Goal: Transaction & Acquisition: Purchase product/service

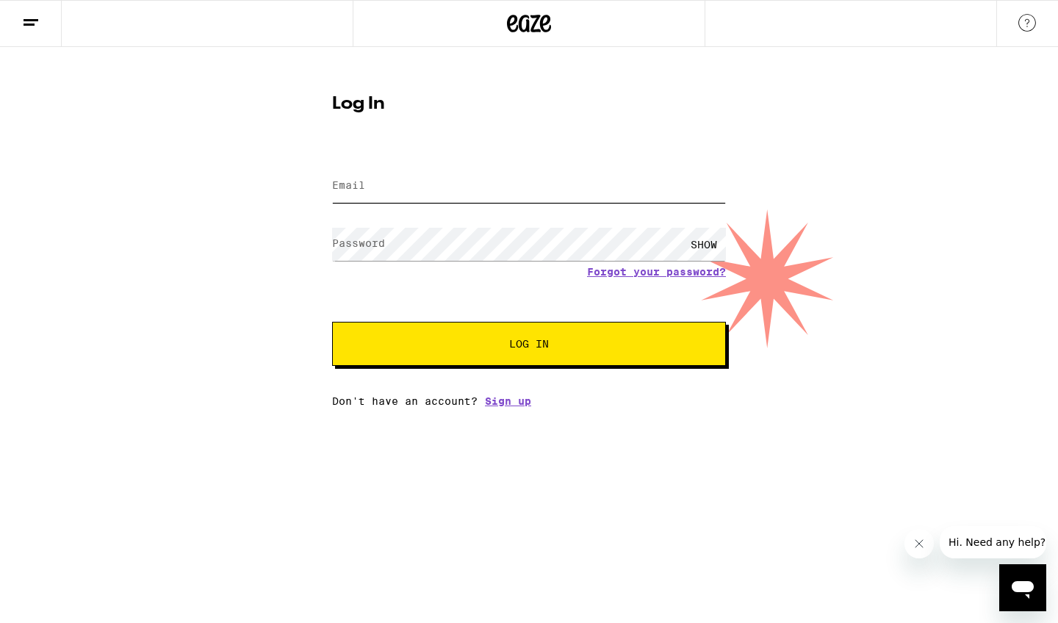
type input "[EMAIL_ADDRESS][DOMAIN_NAME]"
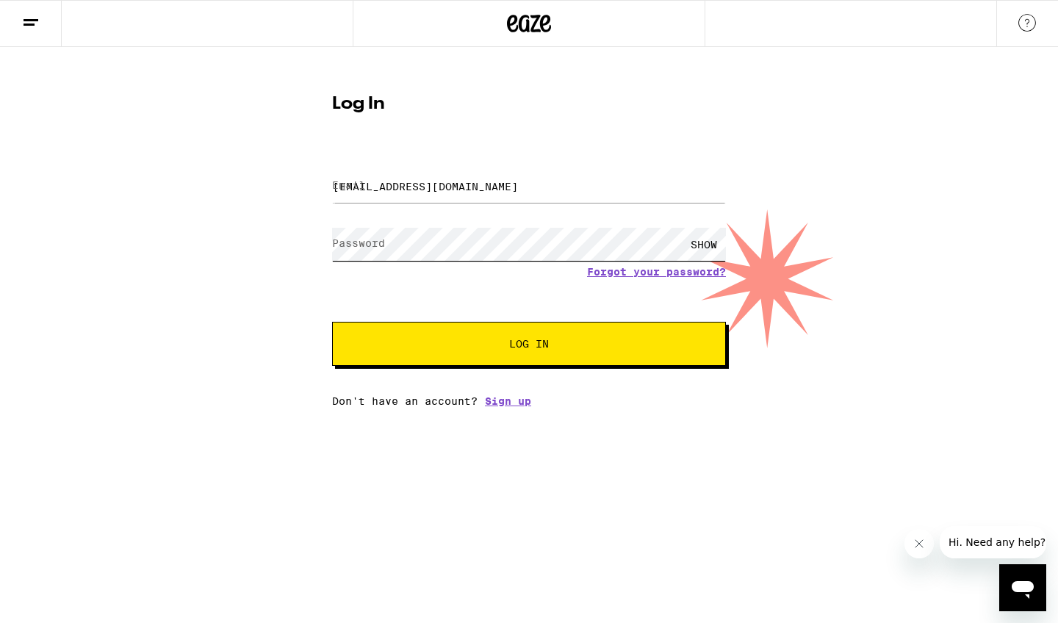
click at [529, 345] on button "Log In" at bounding box center [529, 344] width 394 height 44
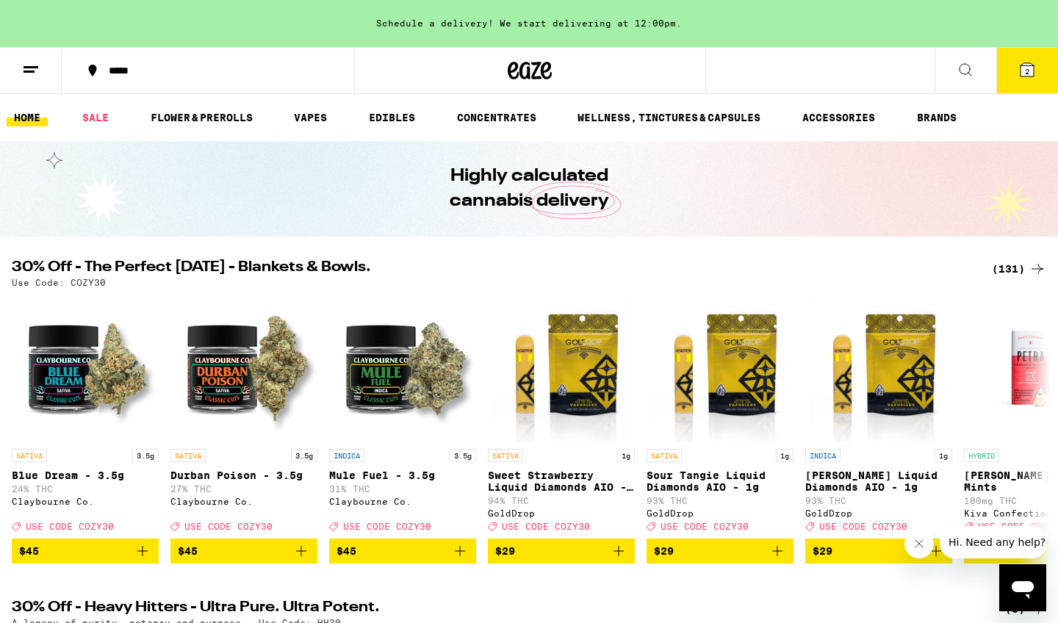
click at [1032, 75] on icon at bounding box center [1026, 69] width 13 height 13
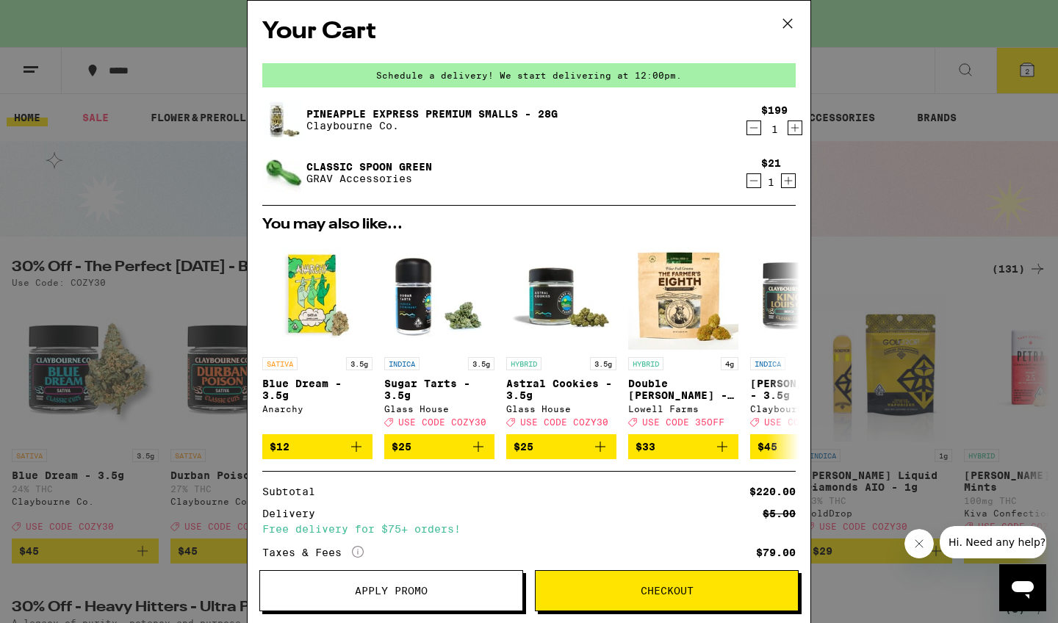
click at [788, 27] on icon at bounding box center [788, 23] width 22 height 22
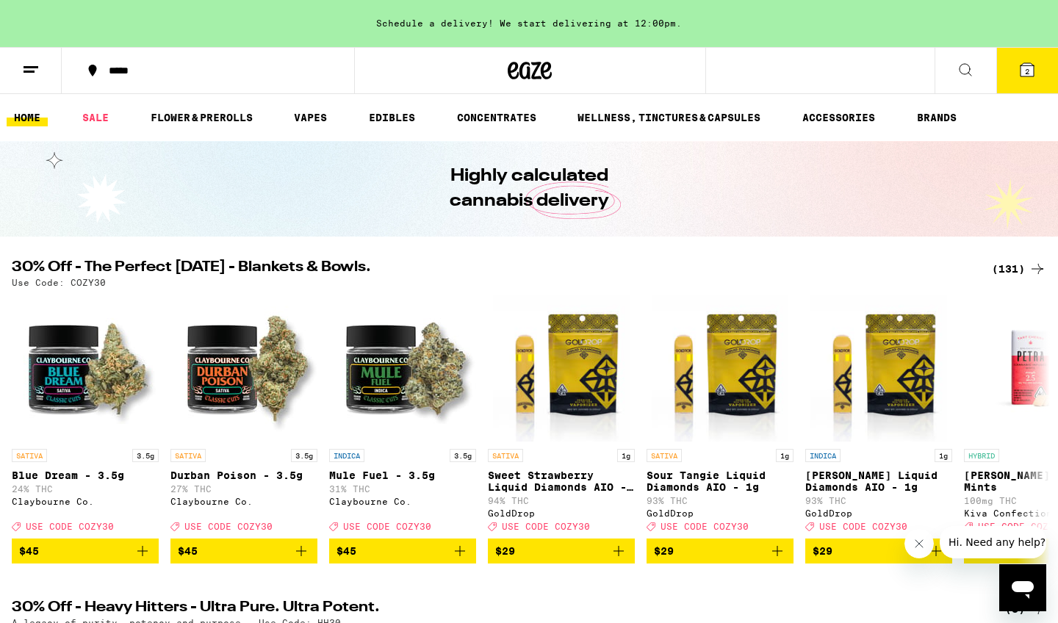
click at [1028, 68] on span "2" at bounding box center [1027, 71] width 4 height 9
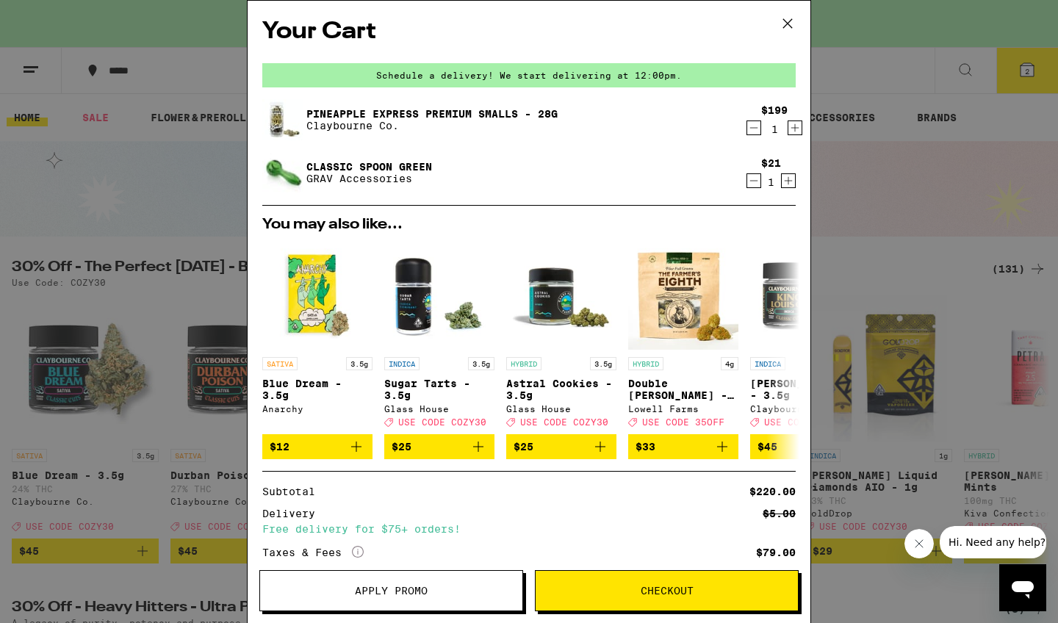
click at [754, 132] on icon "Decrement" at bounding box center [753, 128] width 13 height 18
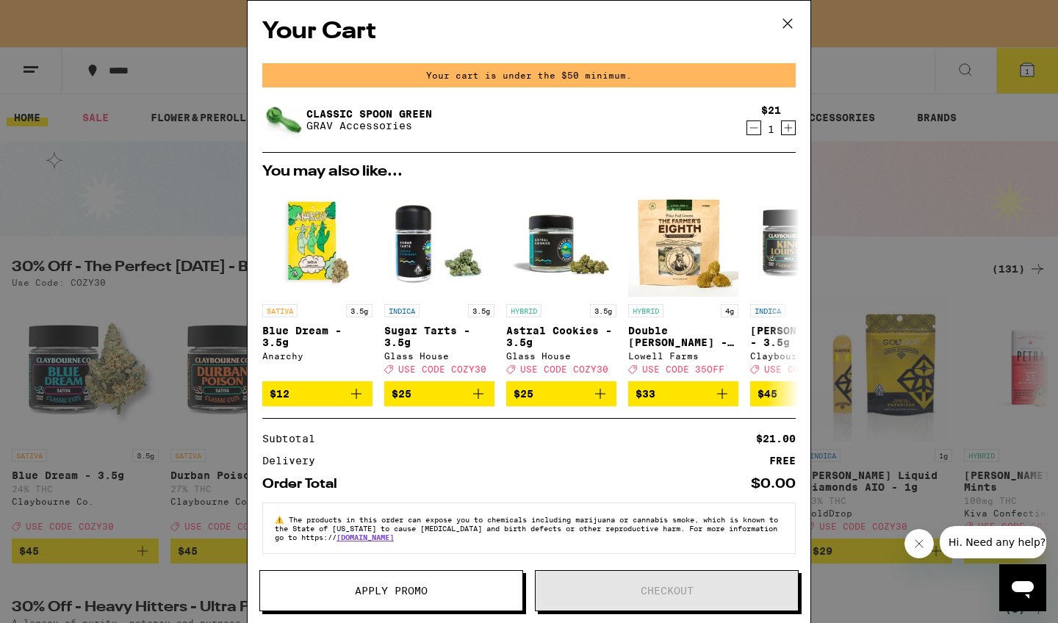
click at [754, 132] on icon "Decrement" at bounding box center [753, 128] width 13 height 18
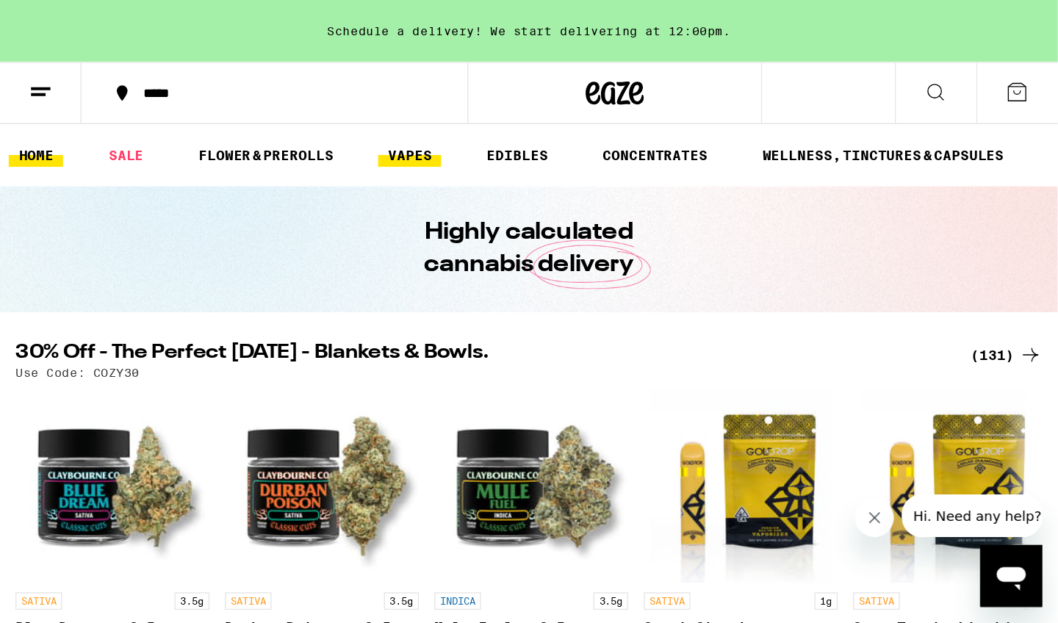
click at [308, 119] on link "VAPES" at bounding box center [311, 118] width 48 height 18
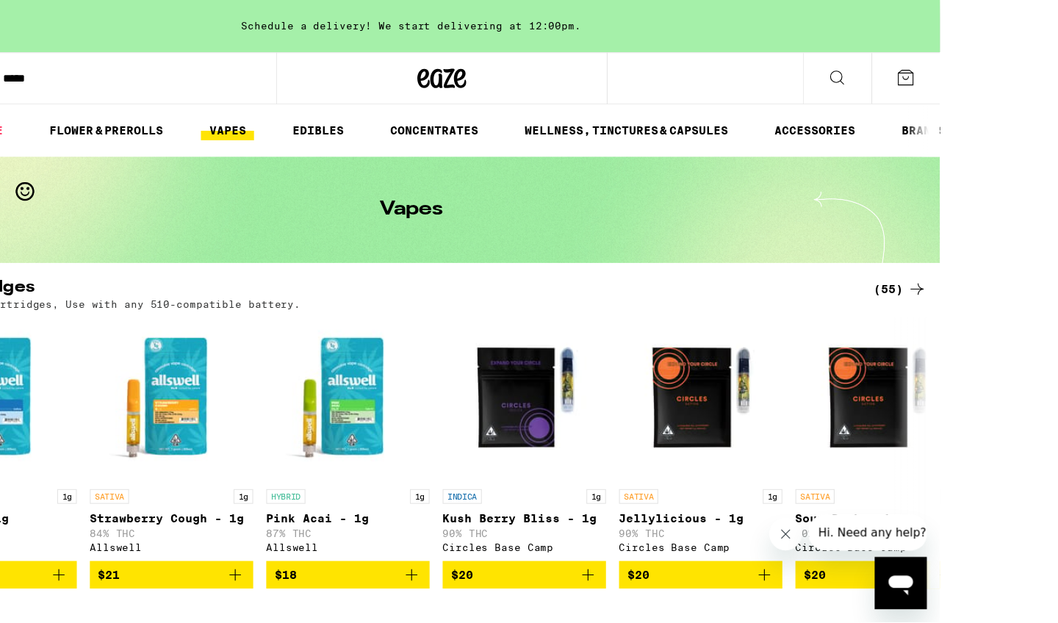
click at [858, 71] on icon at bounding box center [859, 70] width 18 height 18
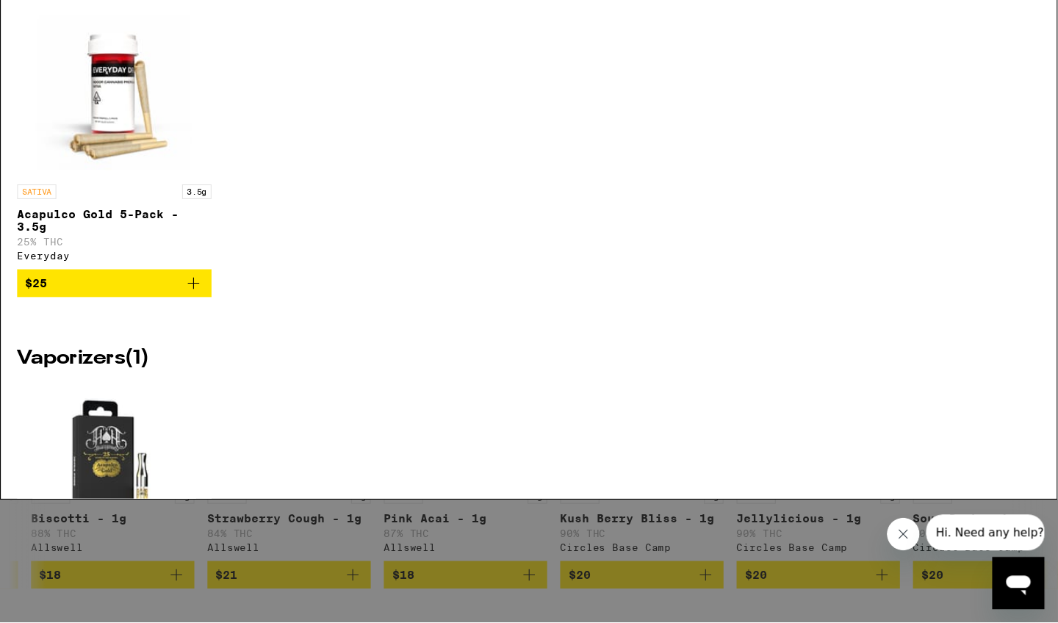
type input "a"
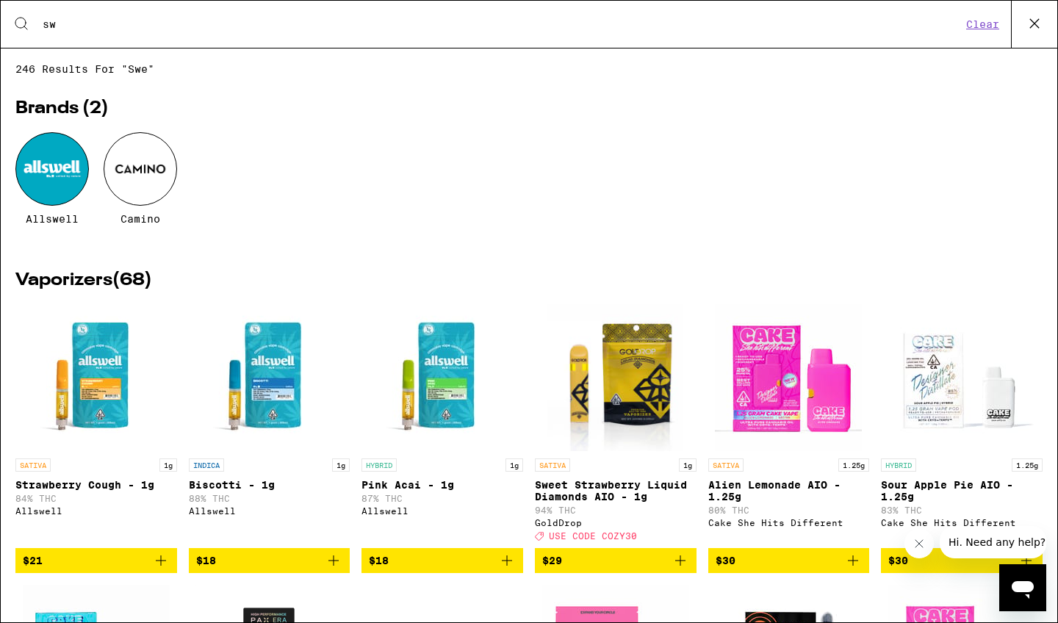
type input "s"
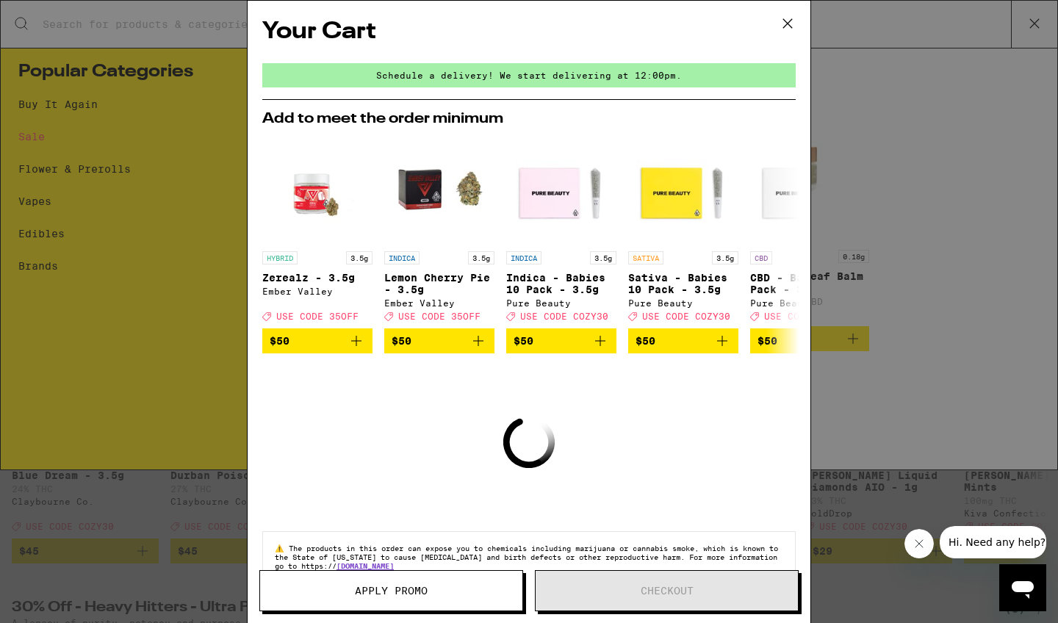
click at [788, 24] on icon at bounding box center [788, 23] width 22 height 22
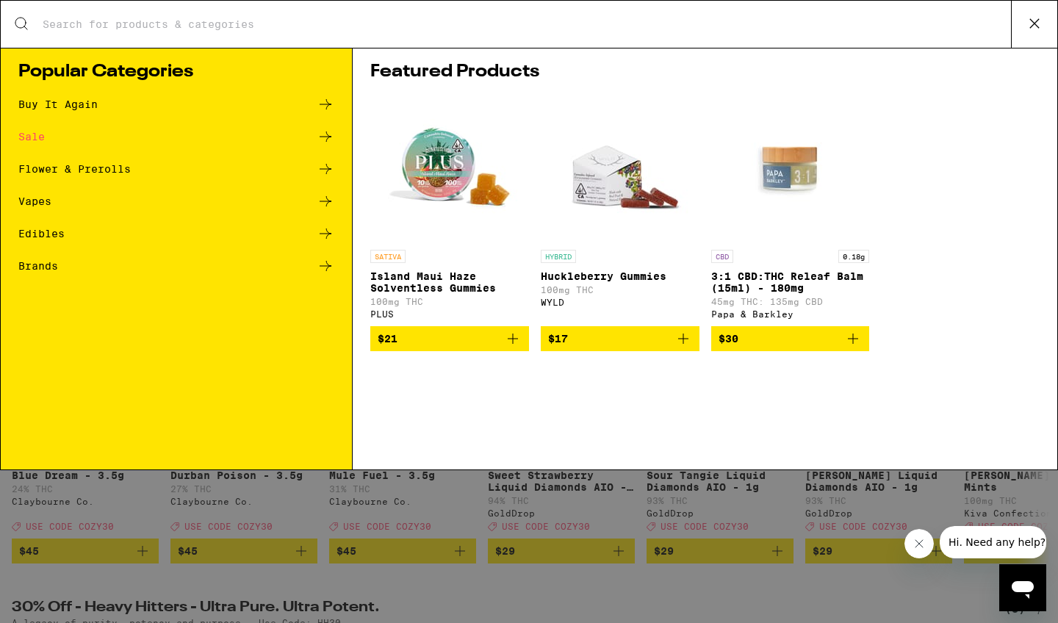
click at [1034, 19] on icon at bounding box center [1034, 23] width 22 height 22
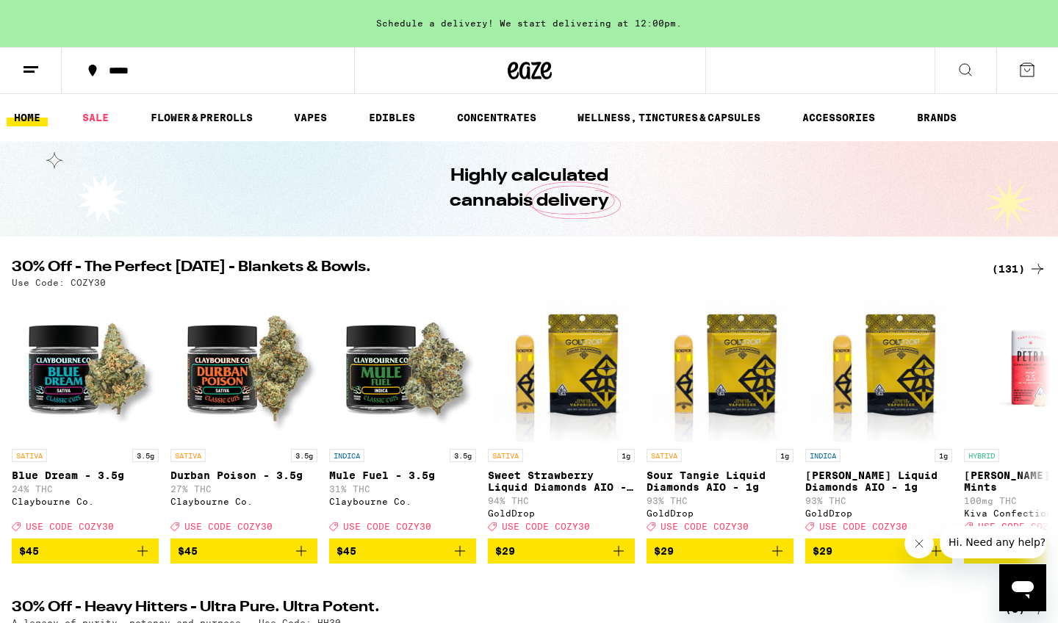
click at [1032, 72] on icon at bounding box center [1027, 70] width 18 height 18
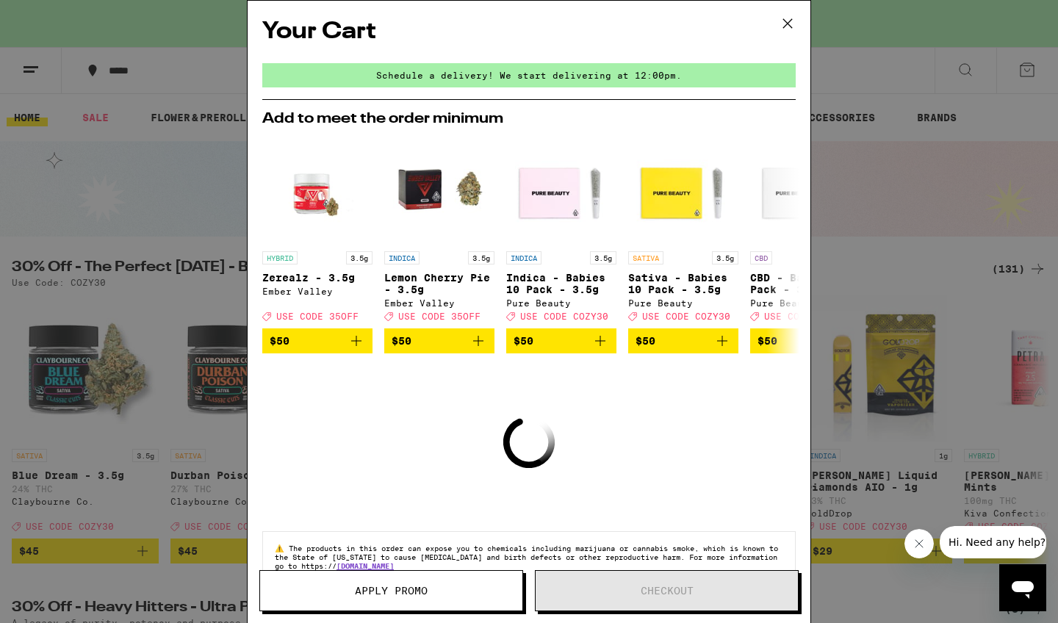
click at [786, 21] on icon at bounding box center [788, 23] width 22 height 22
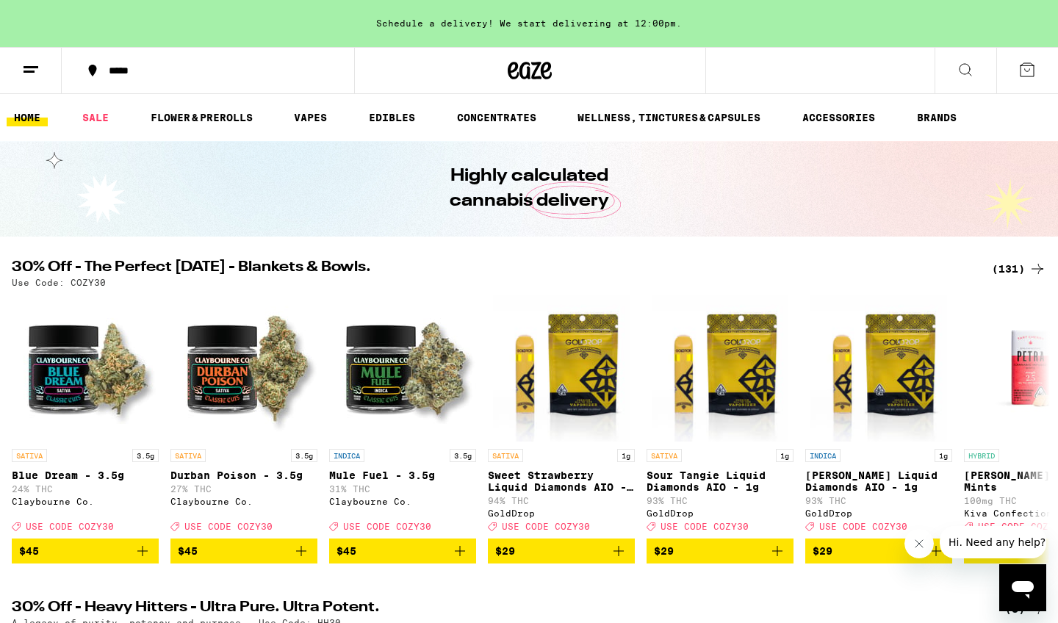
click at [92, 72] on icon at bounding box center [93, 71] width 8 height 12
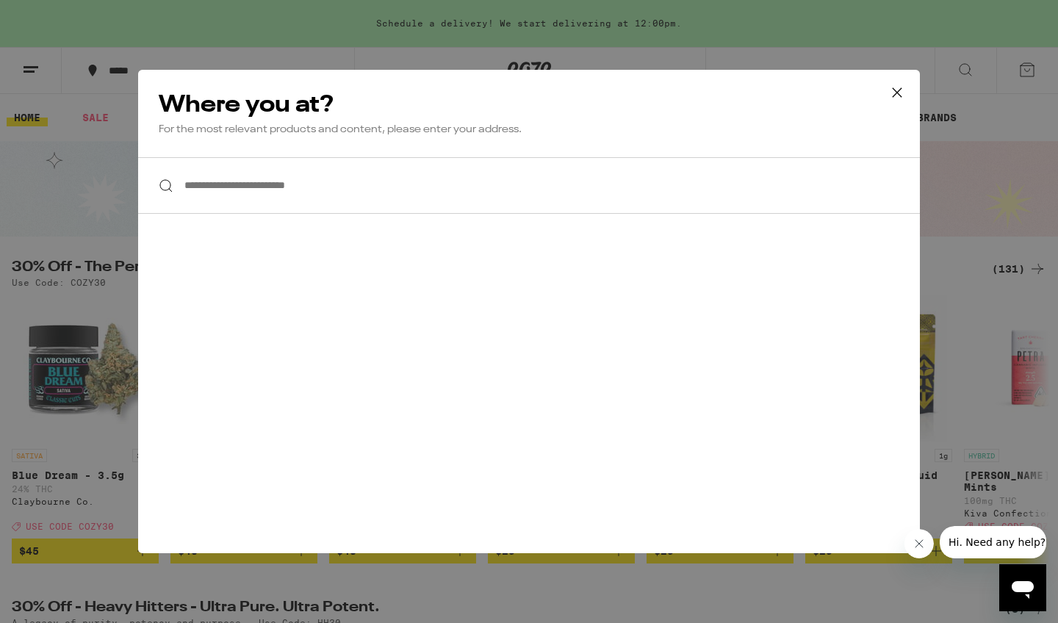
click at [163, 191] on div at bounding box center [529, 185] width 782 height 57
click at [169, 185] on div at bounding box center [529, 185] width 782 height 57
click at [236, 195] on input "**********" at bounding box center [529, 185] width 782 height 57
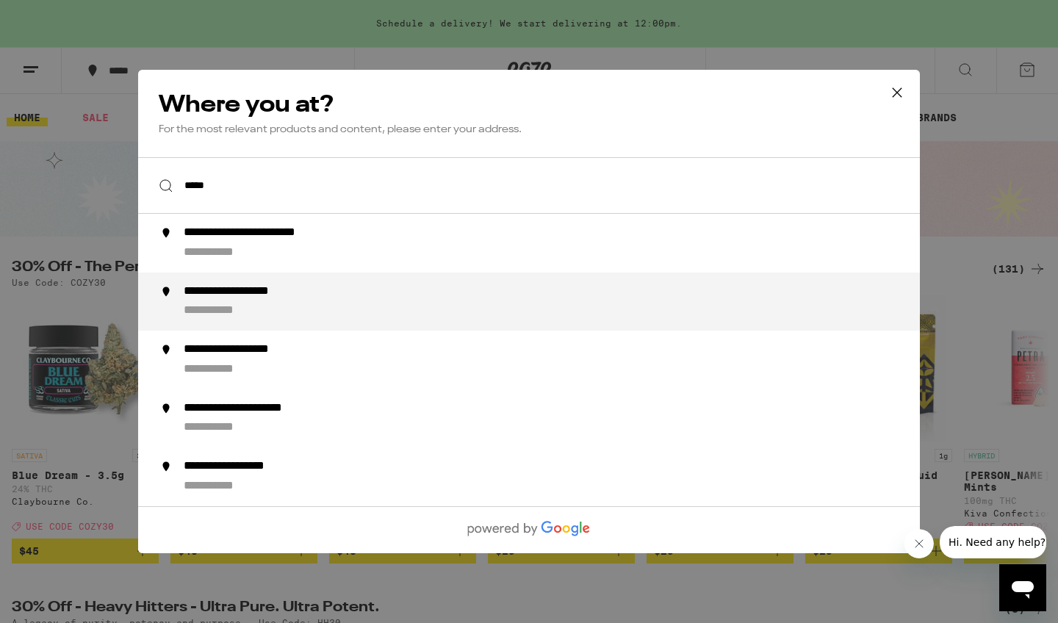
click at [260, 297] on div "**********" at bounding box center [256, 291] width 144 height 15
type input "**********"
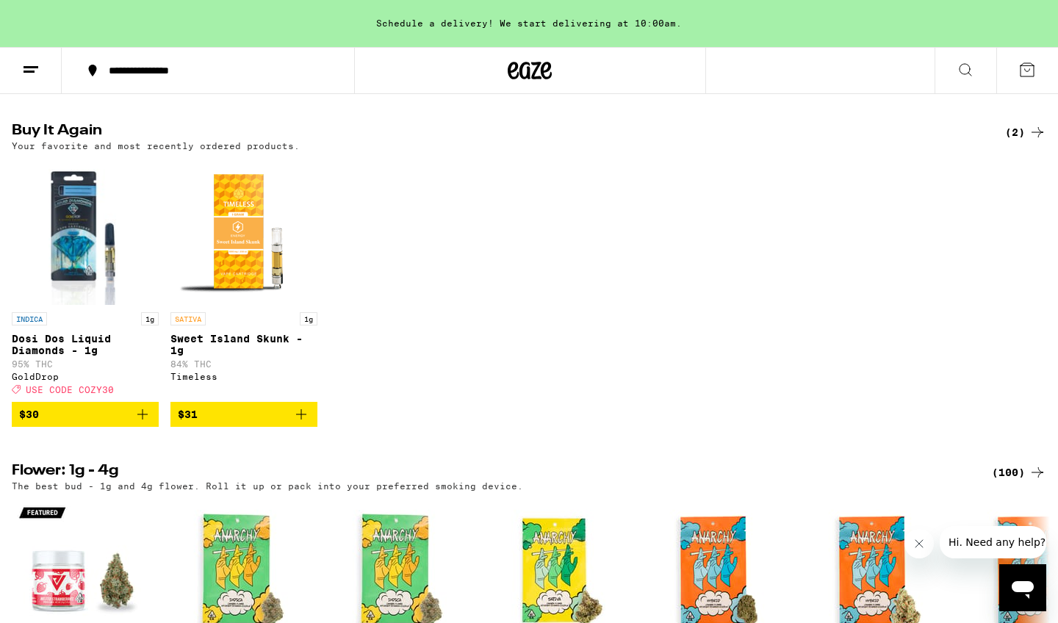
scroll to position [1483, 0]
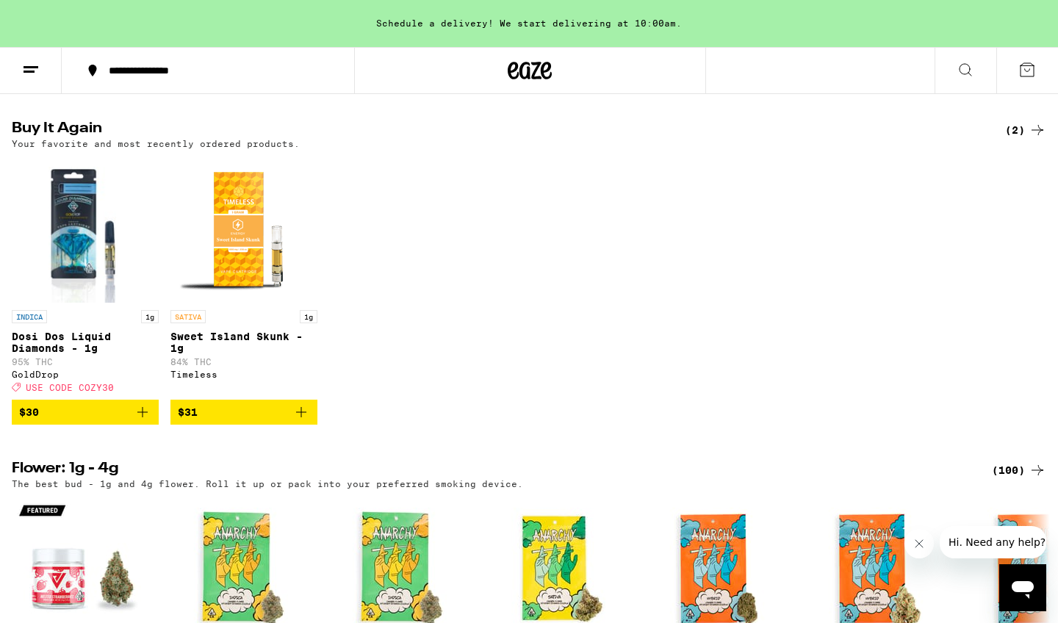
click at [302, 421] on icon "Add to bag" at bounding box center [301, 412] width 18 height 18
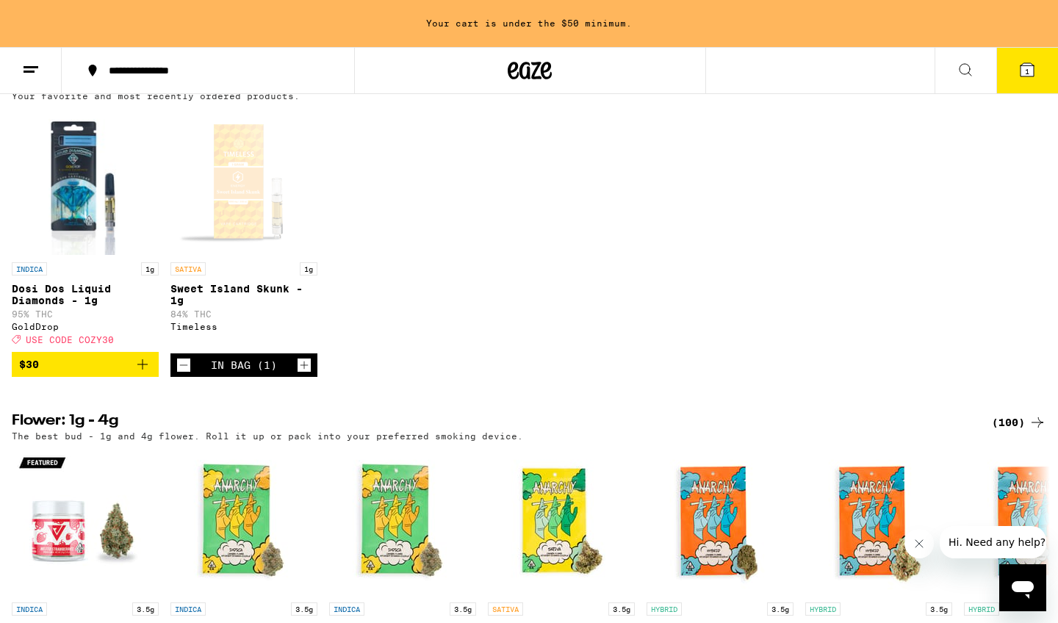
scroll to position [1523, 0]
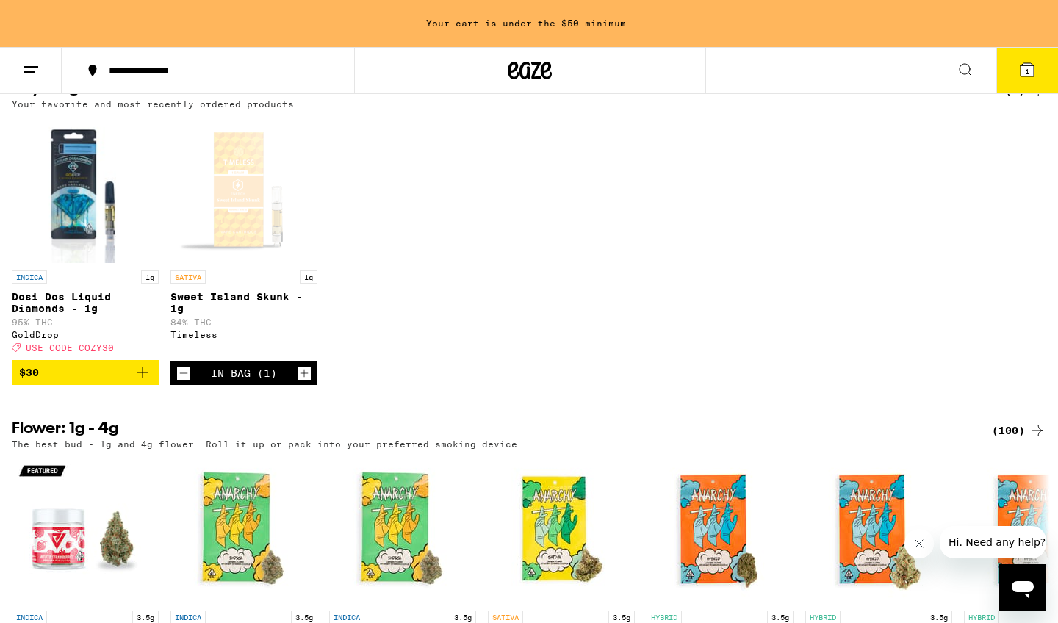
click at [307, 382] on icon "Increment" at bounding box center [304, 373] width 13 height 18
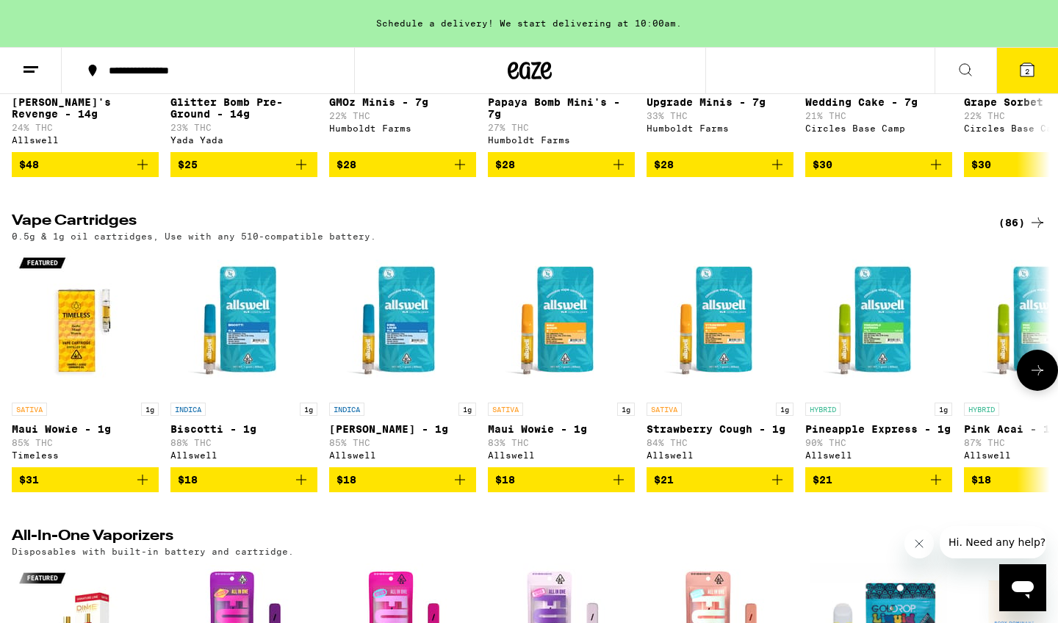
scroll to position [2399, 0]
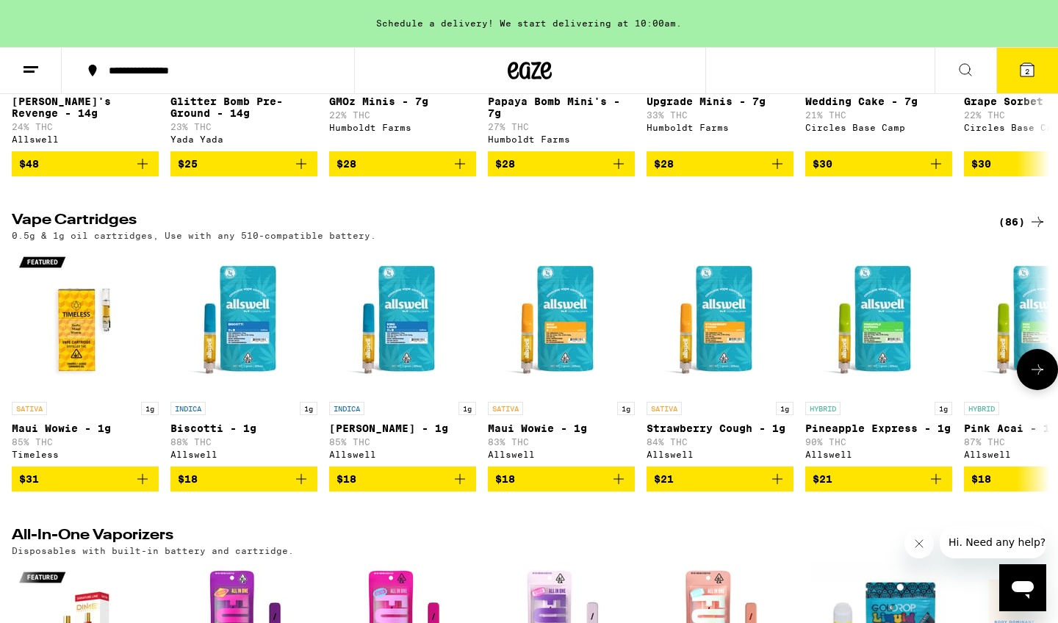
click at [144, 488] on icon "Add to bag" at bounding box center [143, 479] width 18 height 18
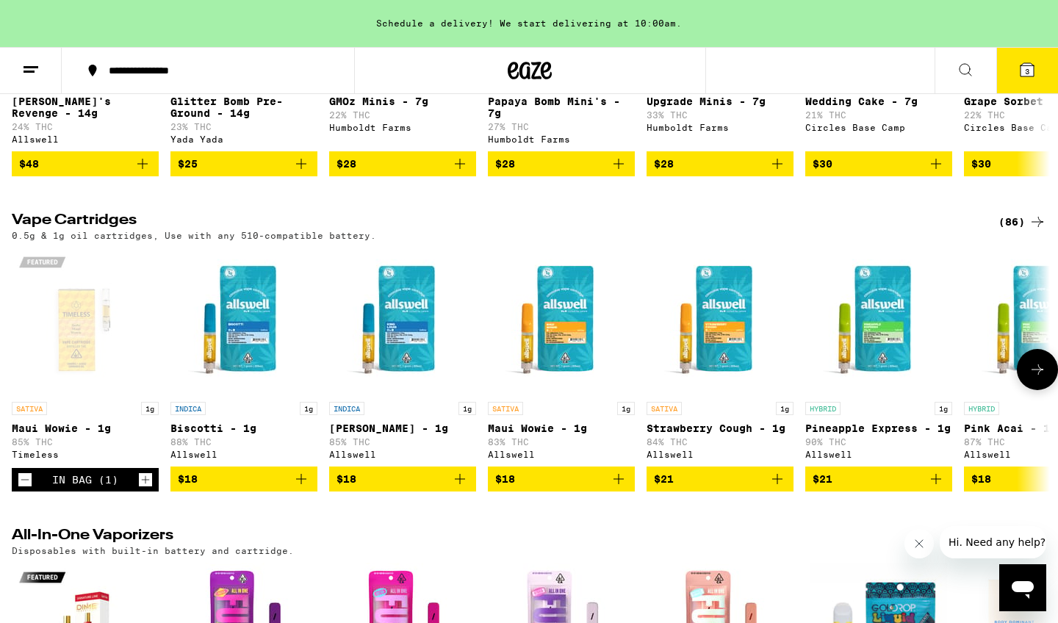
click at [1043, 378] on icon at bounding box center [1038, 370] width 18 height 18
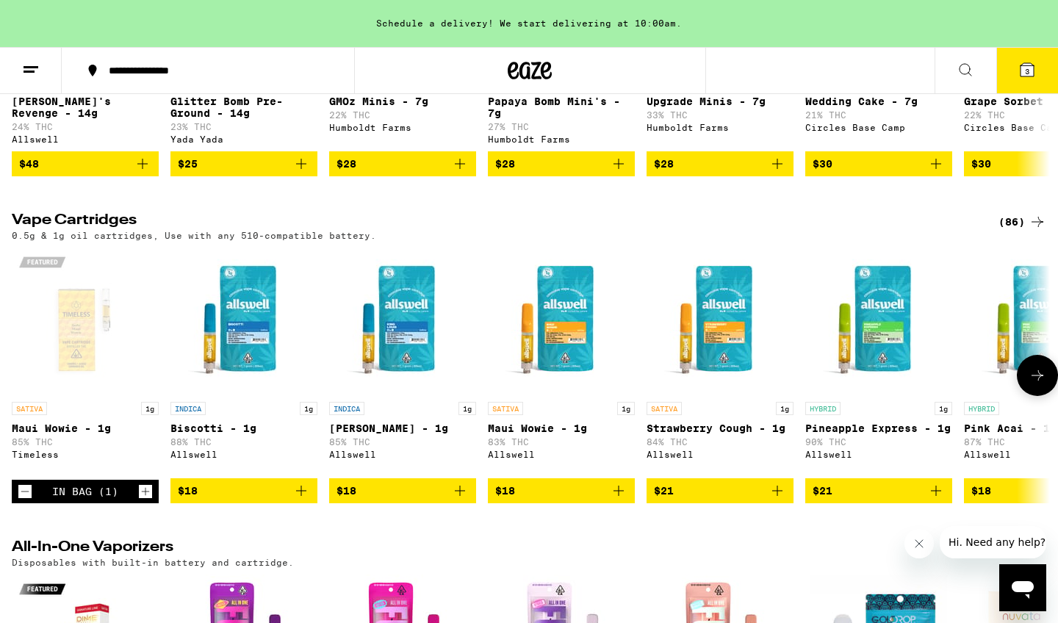
scroll to position [0, 874]
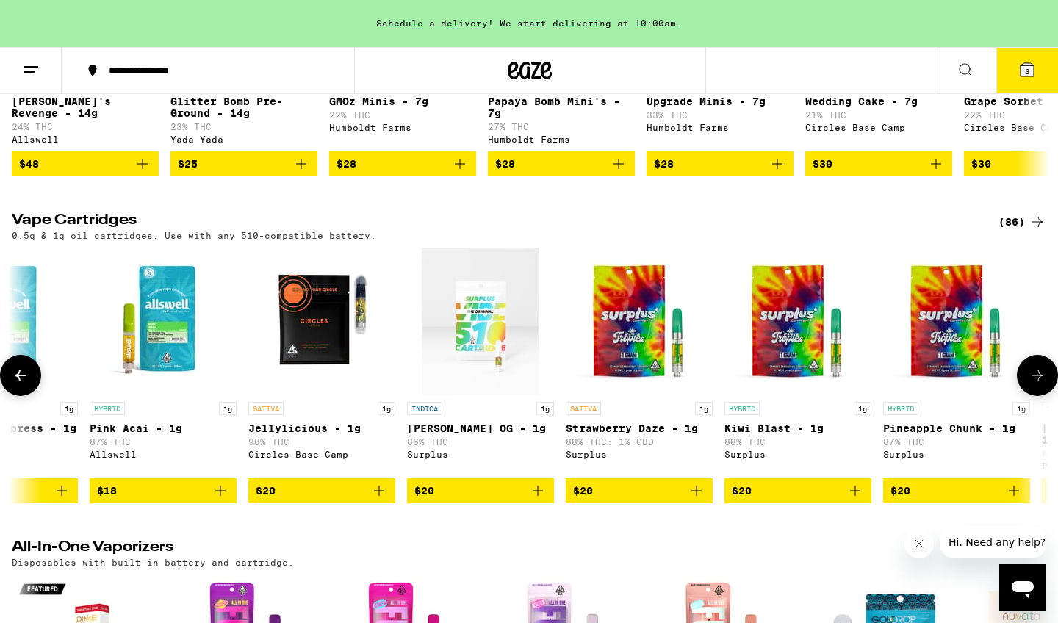
click at [1043, 384] on icon at bounding box center [1038, 376] width 18 height 18
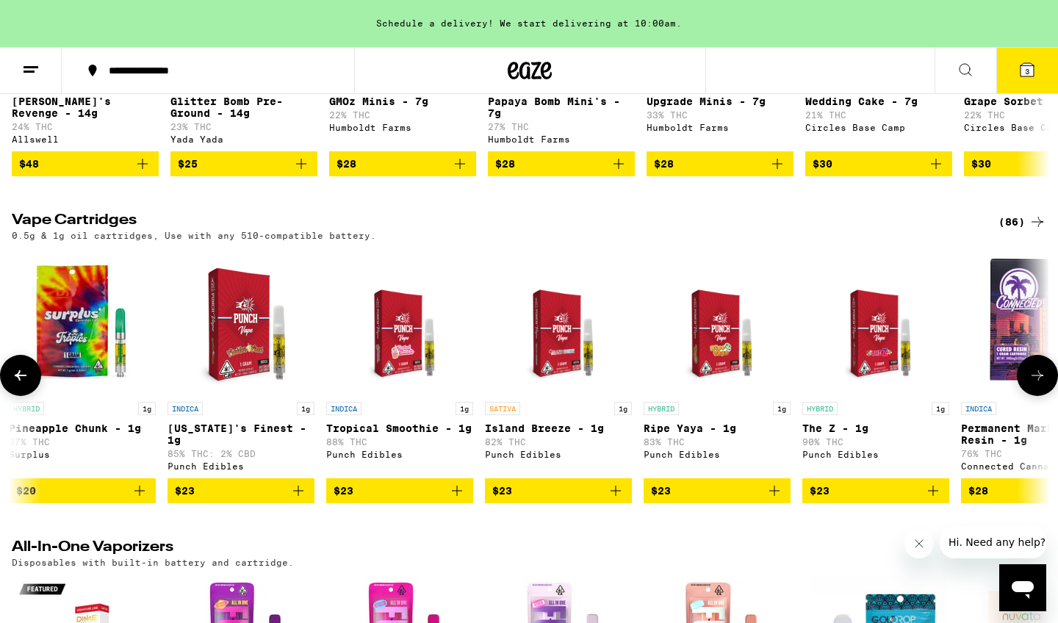
click at [1036, 384] on icon at bounding box center [1038, 376] width 18 height 18
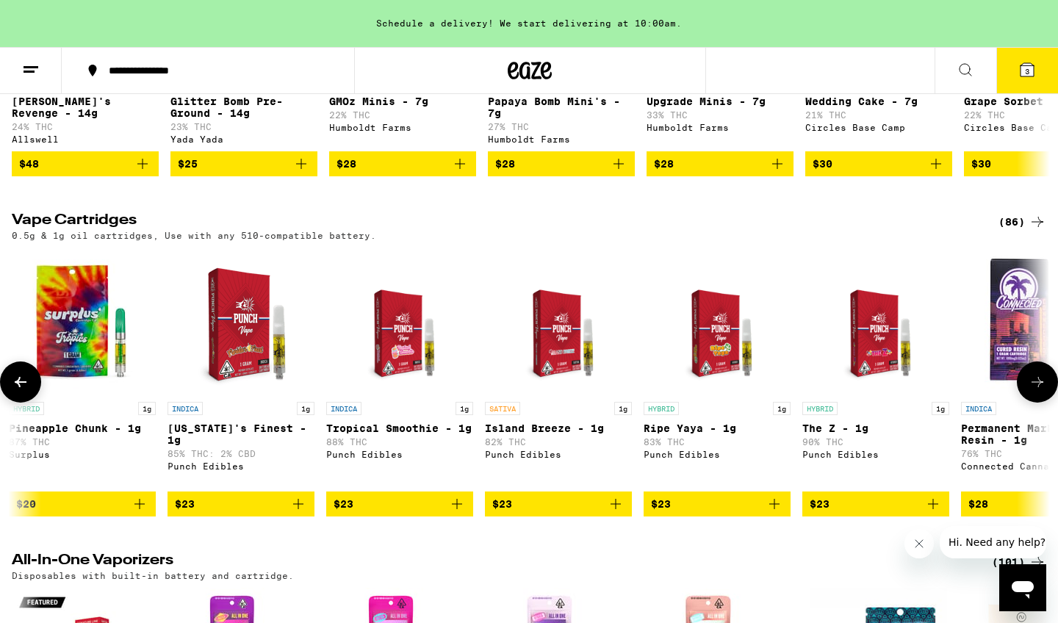
scroll to position [0, 2623]
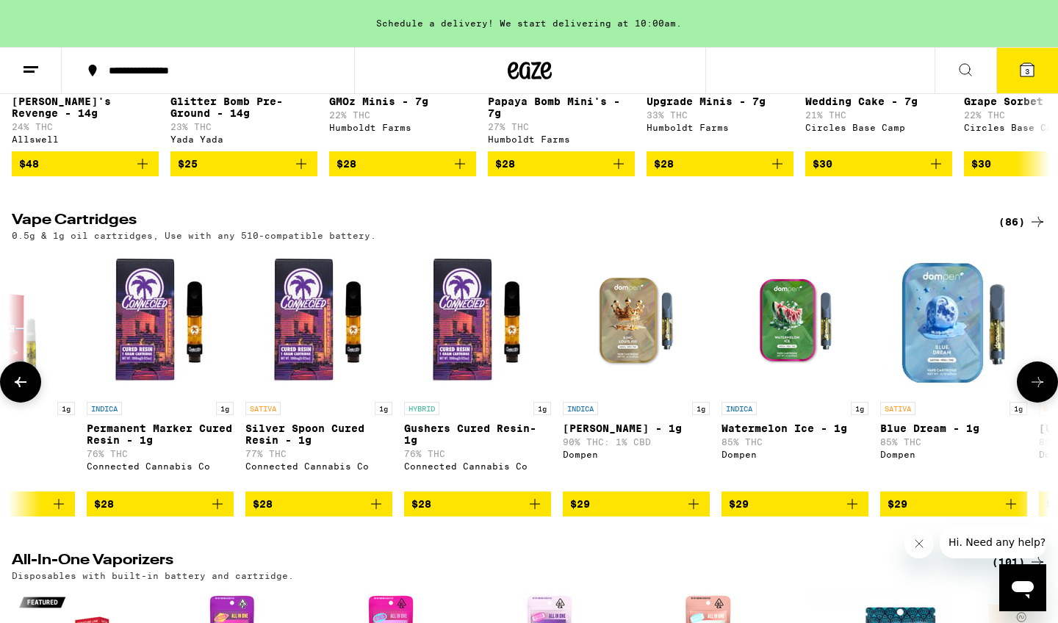
click at [1036, 391] on icon at bounding box center [1038, 382] width 18 height 18
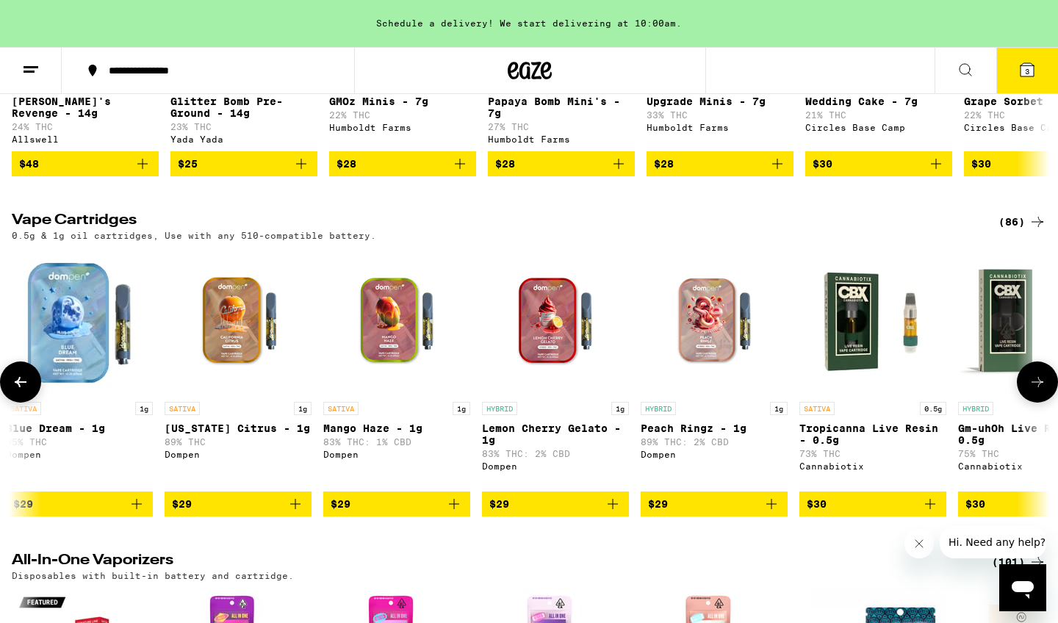
click at [1037, 391] on icon at bounding box center [1038, 382] width 18 height 18
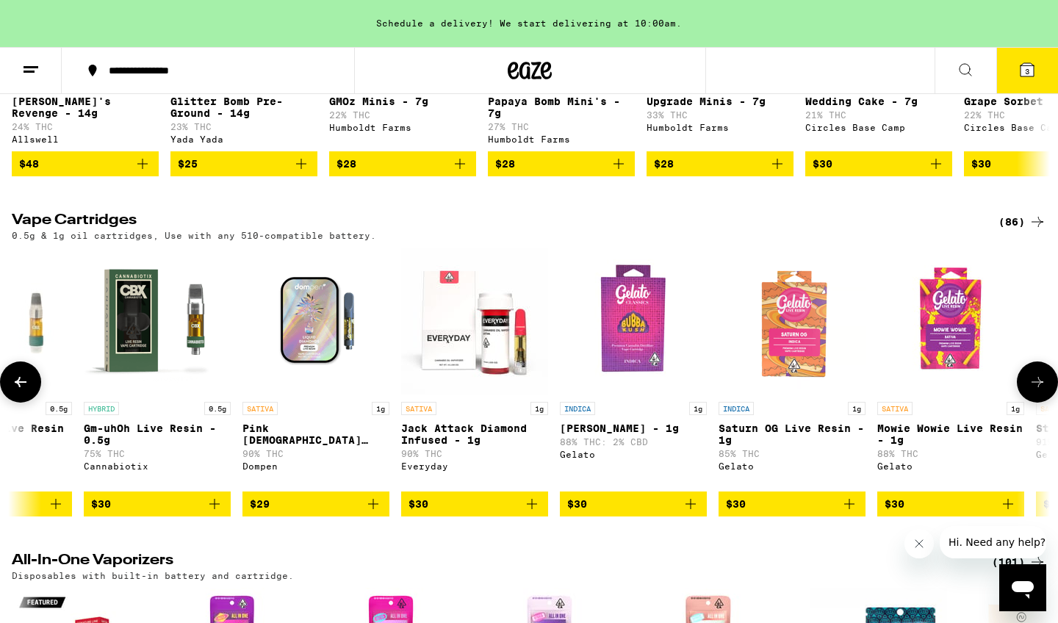
click at [1037, 391] on icon at bounding box center [1038, 382] width 18 height 18
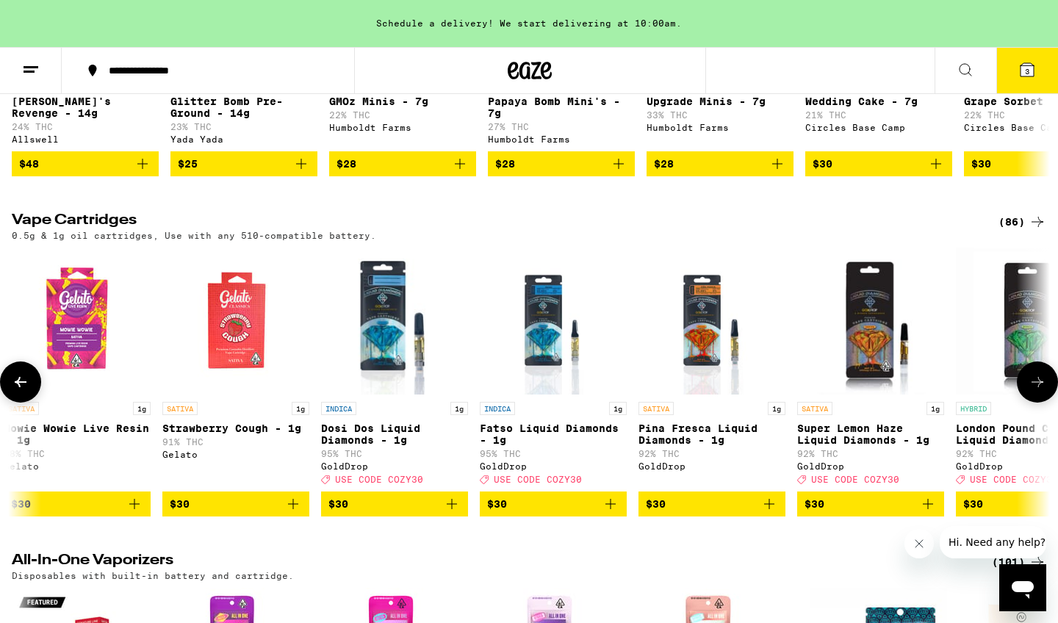
scroll to position [0, 5246]
click at [1040, 391] on icon at bounding box center [1038, 382] width 18 height 18
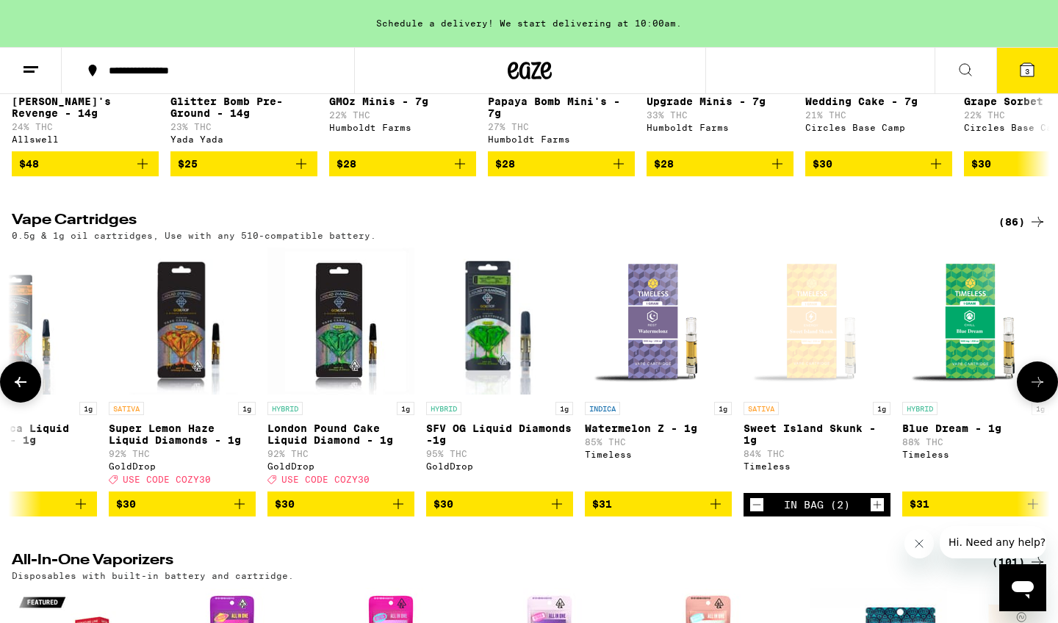
scroll to position [0, 6120]
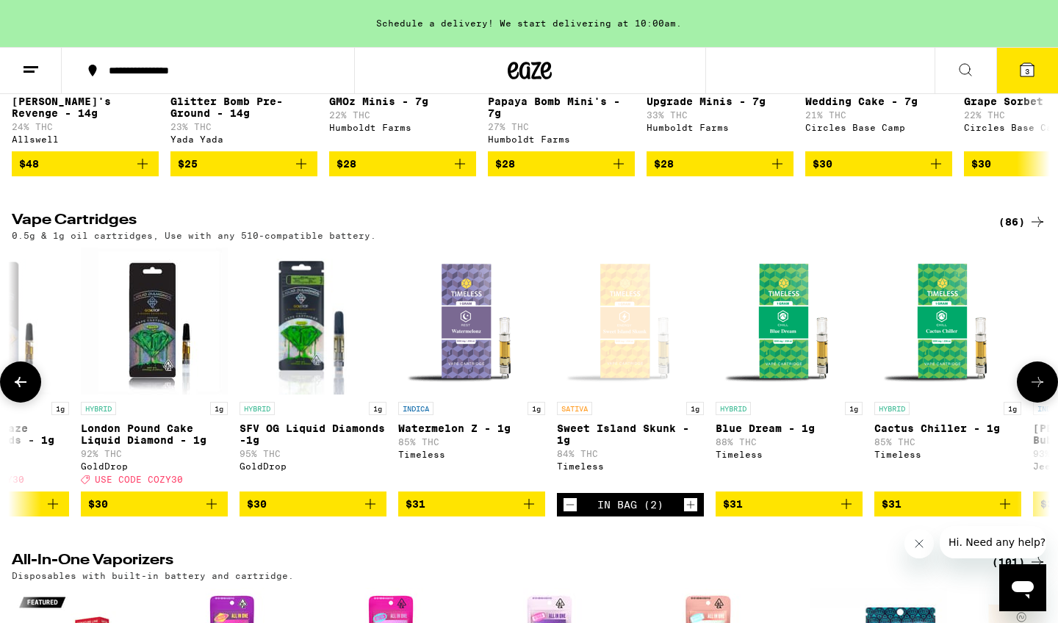
click at [18, 387] on icon at bounding box center [21, 382] width 12 height 10
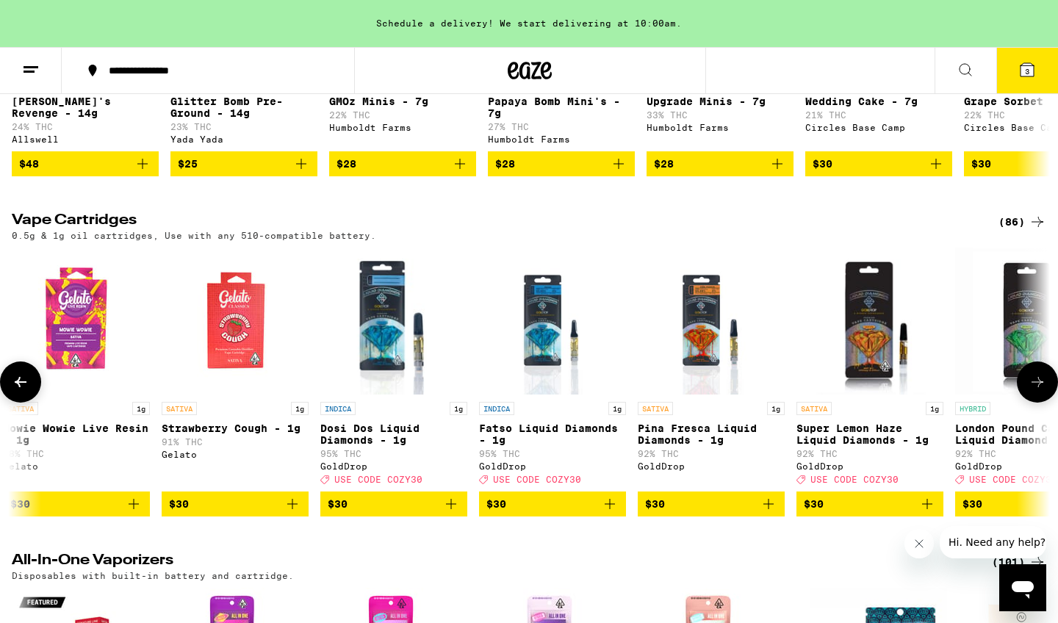
click at [18, 387] on icon at bounding box center [21, 382] width 12 height 10
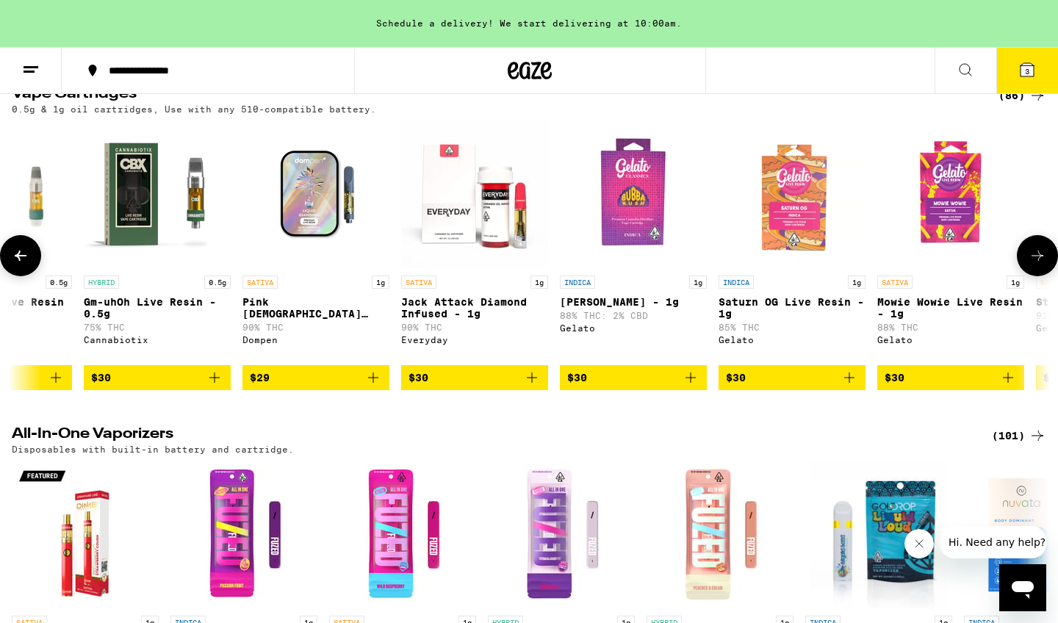
scroll to position [2526, 0]
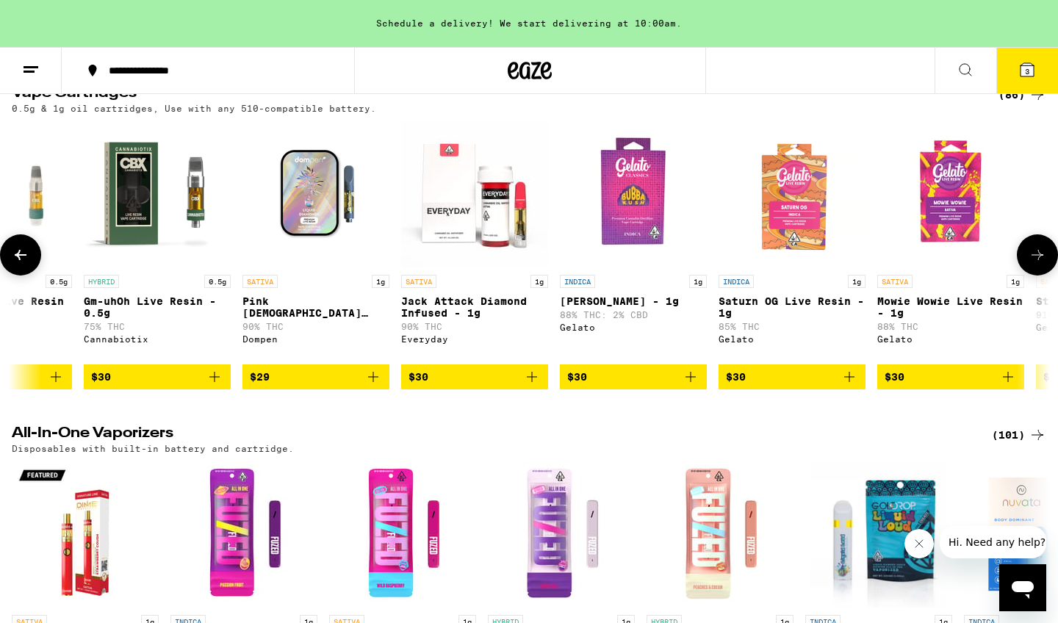
click at [1010, 386] on icon "Add to bag" at bounding box center [1008, 377] width 18 height 18
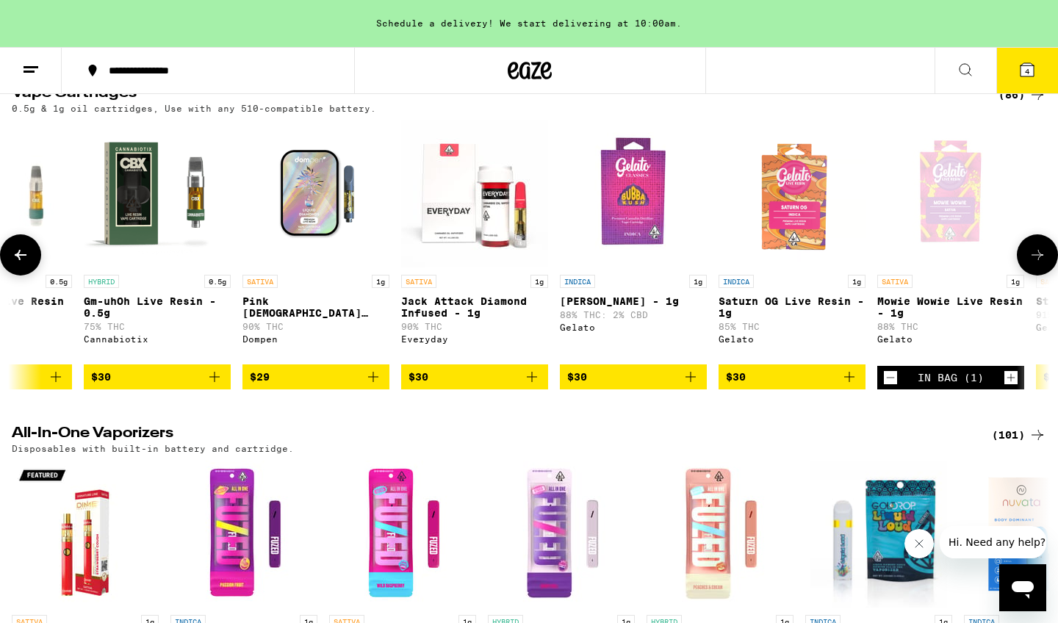
click at [1037, 264] on icon at bounding box center [1038, 255] width 18 height 18
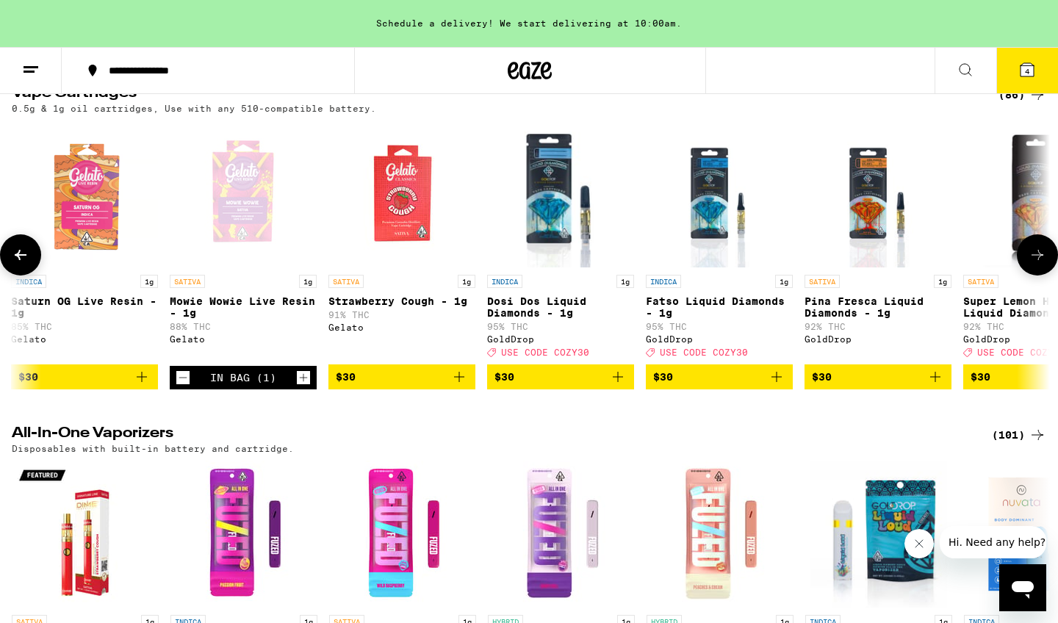
scroll to position [0, 5246]
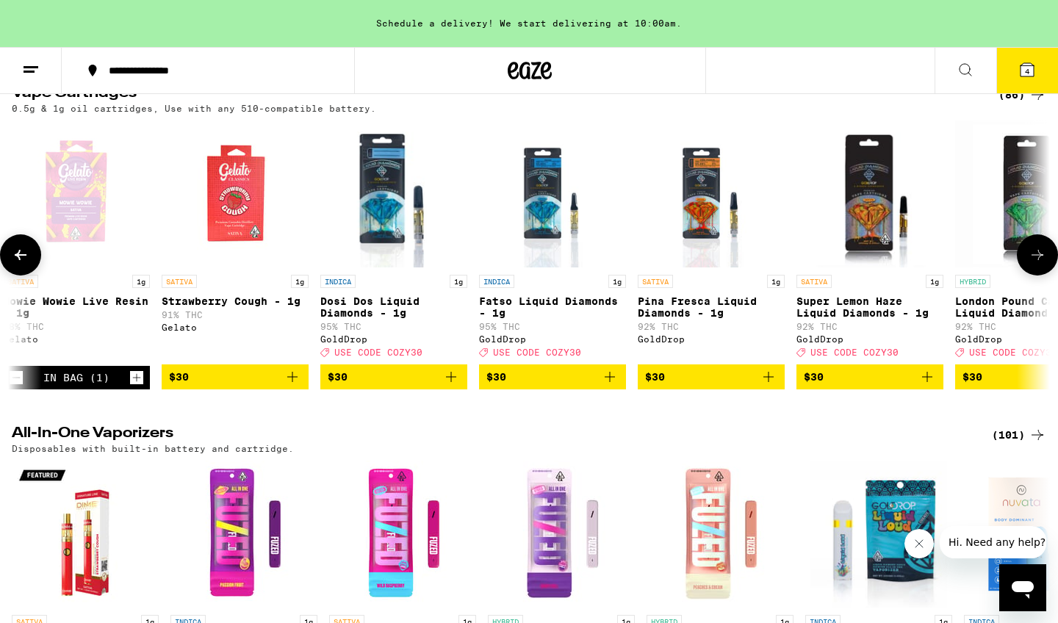
click at [23, 260] on icon at bounding box center [21, 255] width 12 height 10
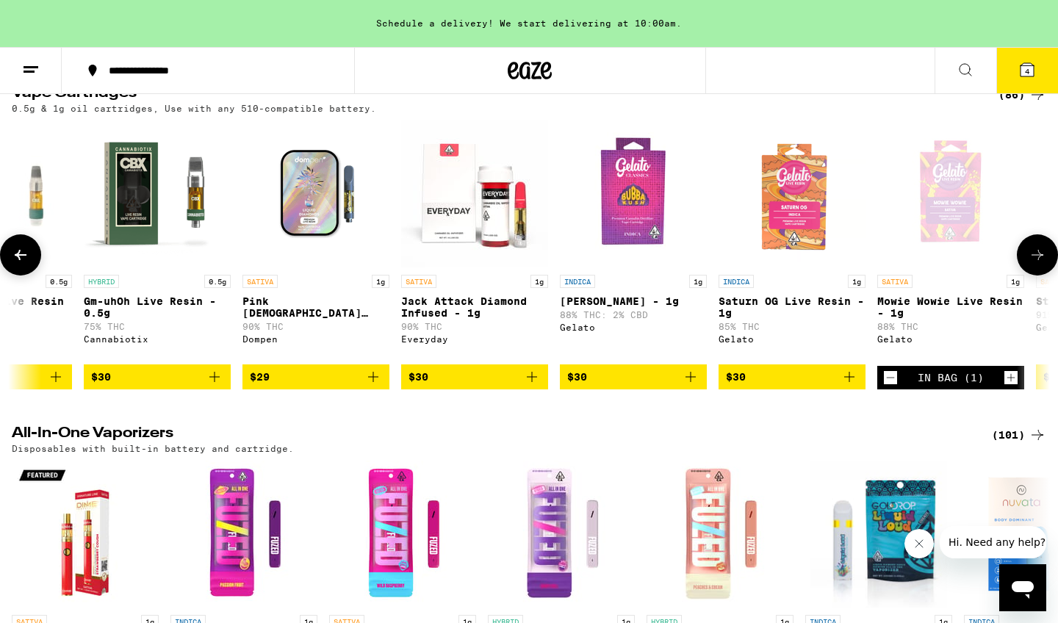
click at [1039, 264] on icon at bounding box center [1038, 255] width 18 height 18
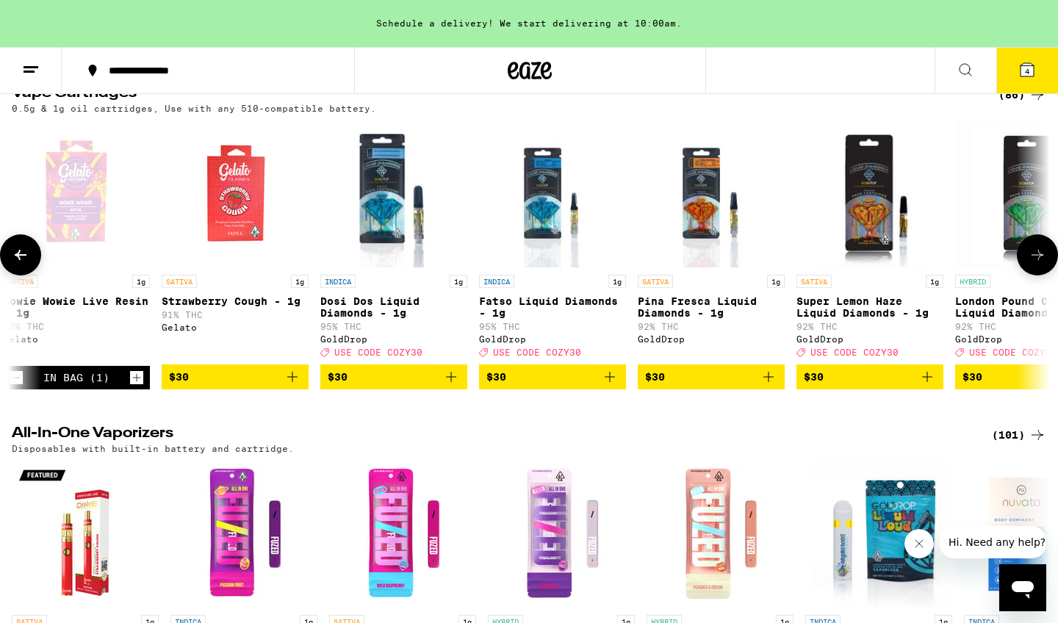
click at [1039, 264] on icon at bounding box center [1038, 255] width 18 height 18
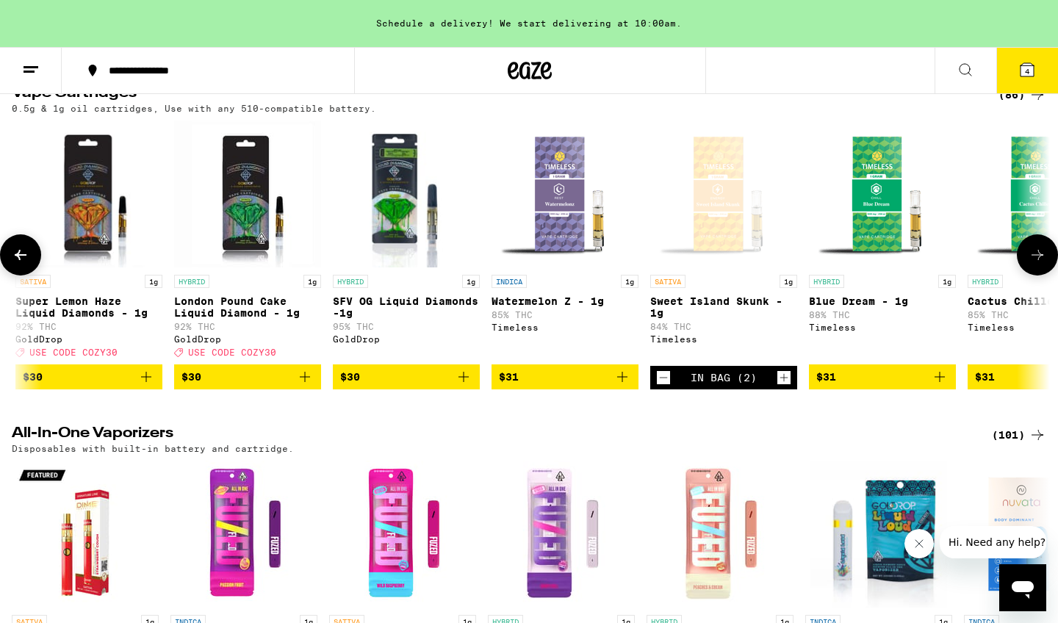
scroll to position [0, 6120]
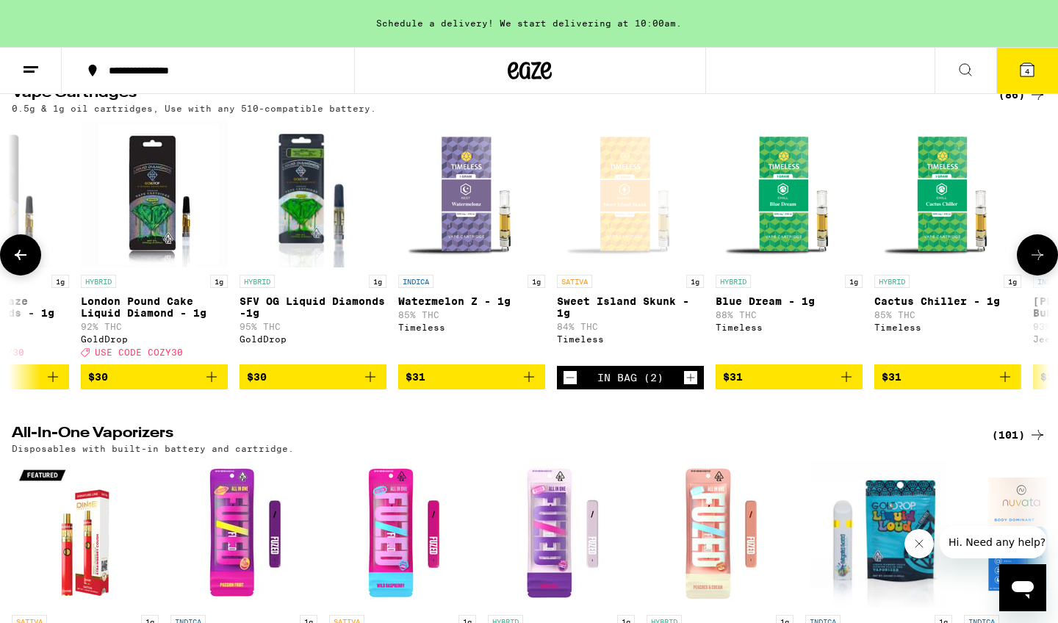
click at [1038, 260] on icon at bounding box center [1038, 255] width 12 height 10
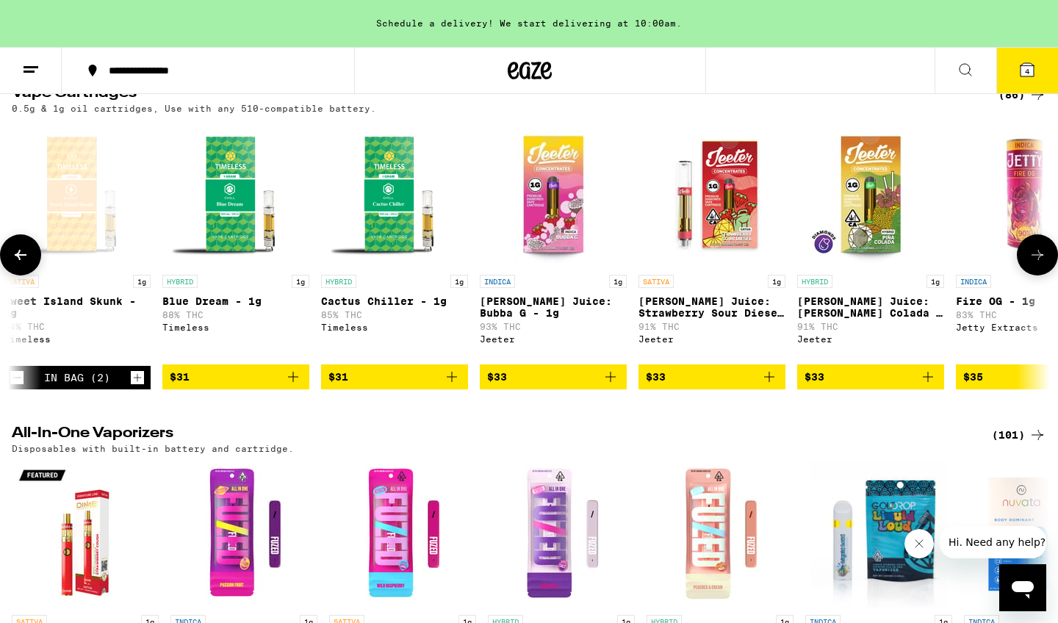
scroll to position [0, 6994]
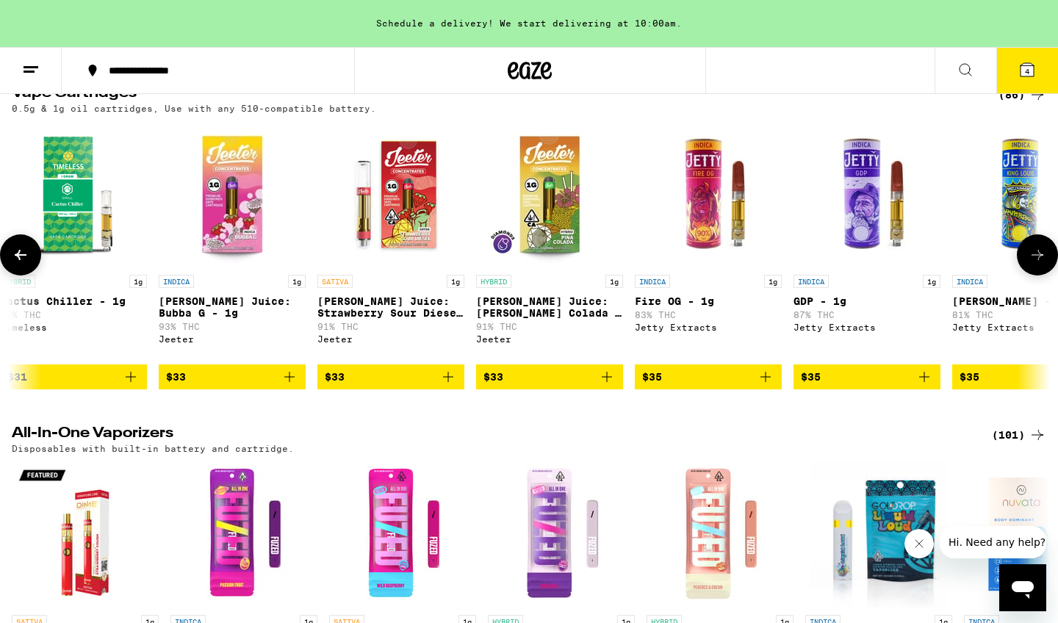
click at [25, 264] on icon at bounding box center [21, 255] width 18 height 18
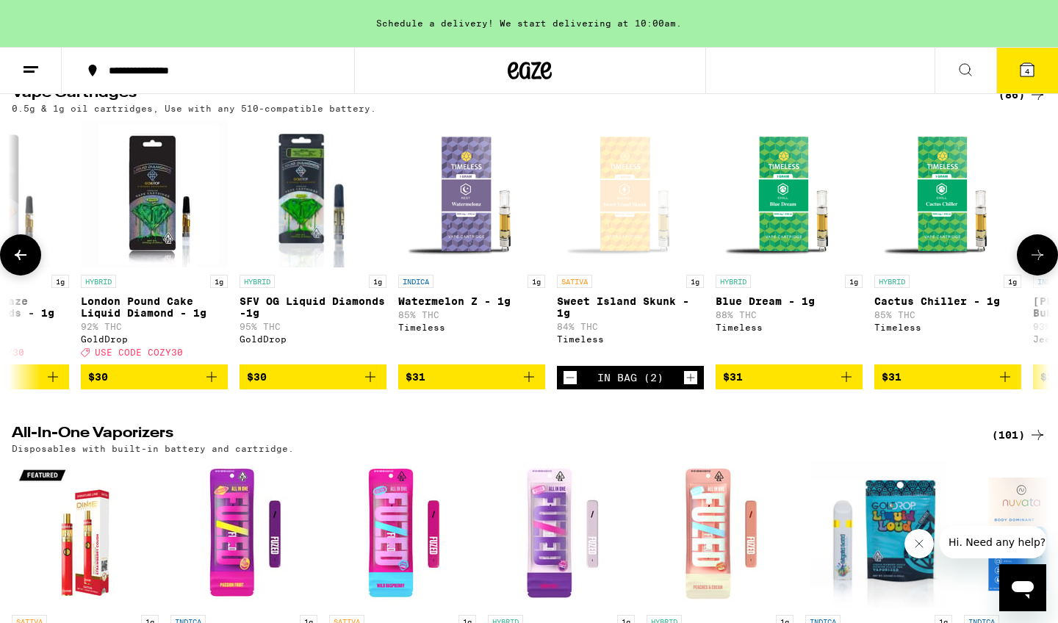
click at [530, 386] on icon "Add to bag" at bounding box center [529, 377] width 18 height 18
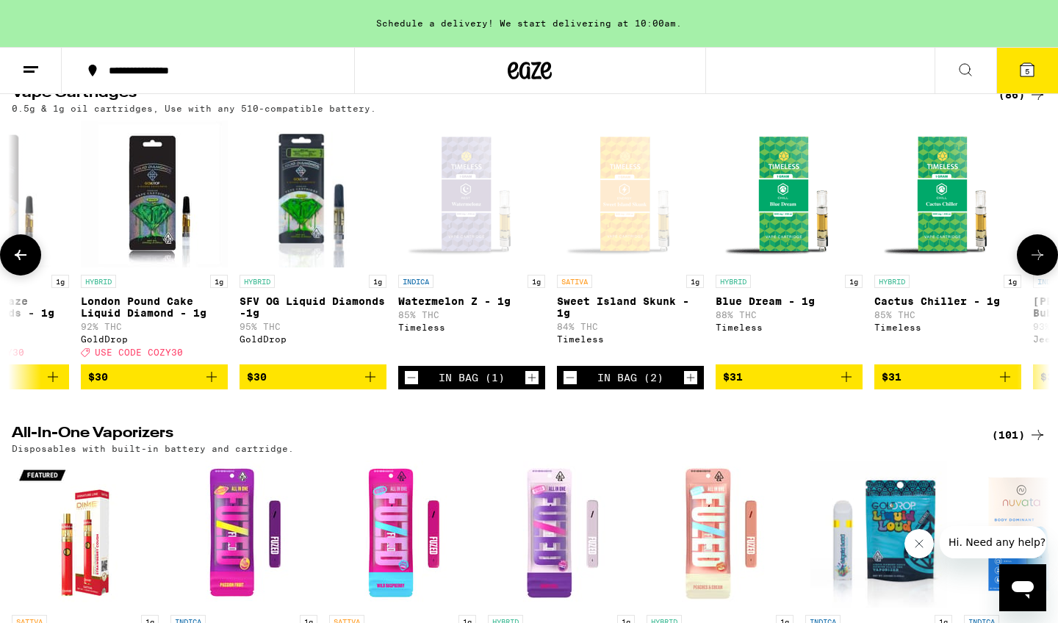
click at [1037, 264] on icon at bounding box center [1038, 255] width 18 height 18
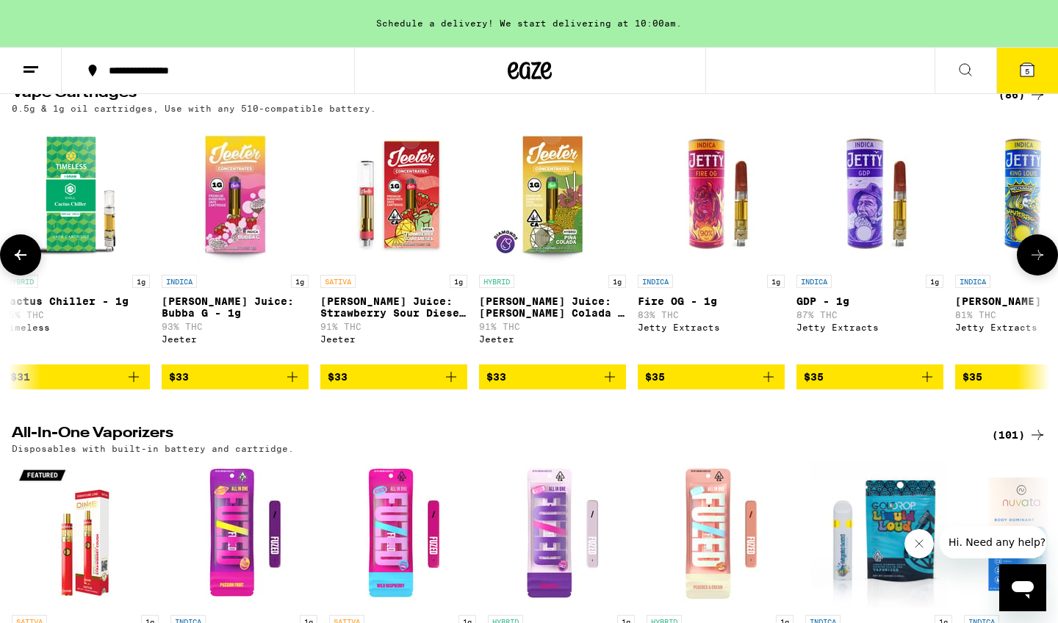
scroll to position [0, 6994]
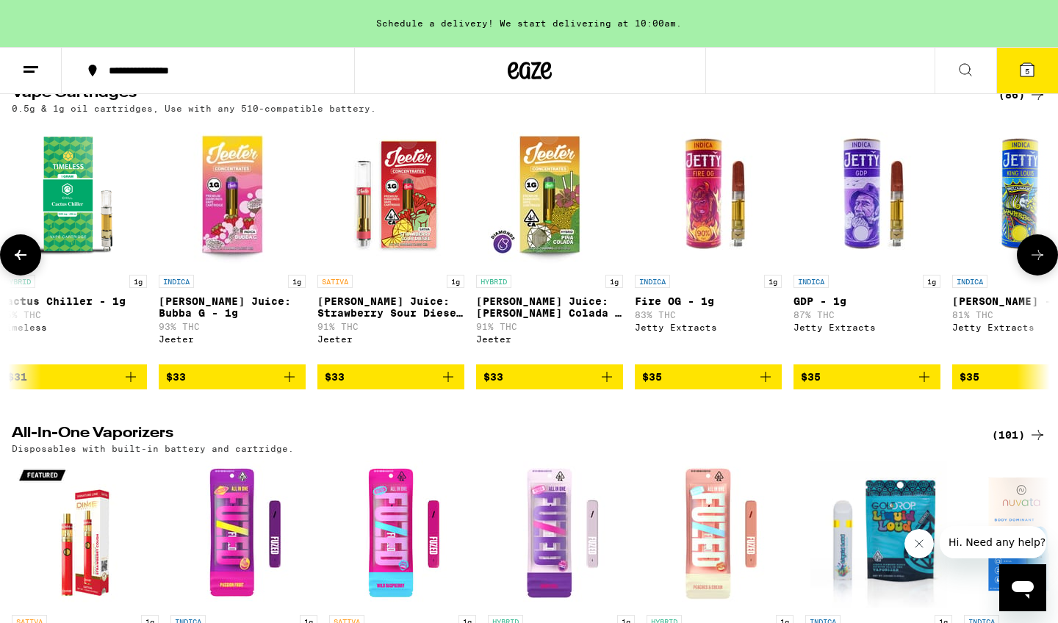
click at [1037, 264] on icon at bounding box center [1038, 255] width 18 height 18
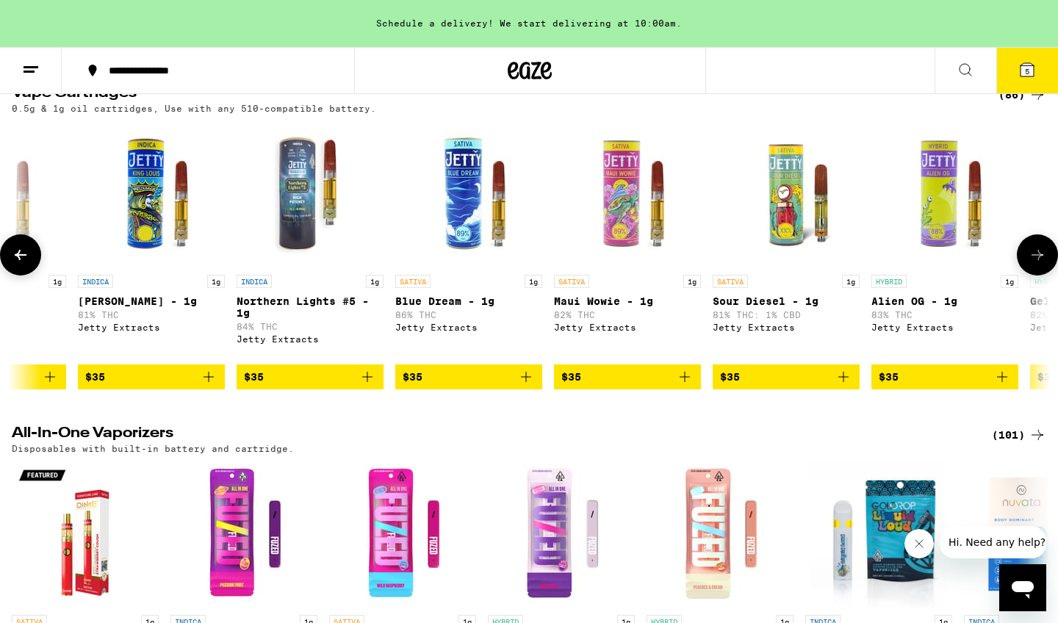
click at [1037, 264] on icon at bounding box center [1038, 255] width 18 height 18
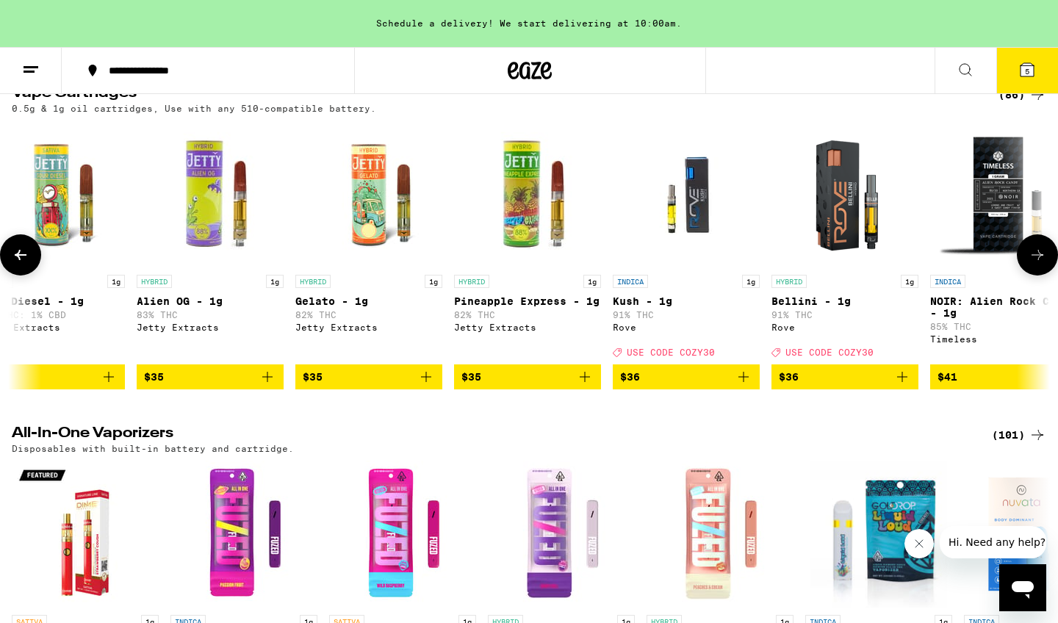
scroll to position [0, 8743]
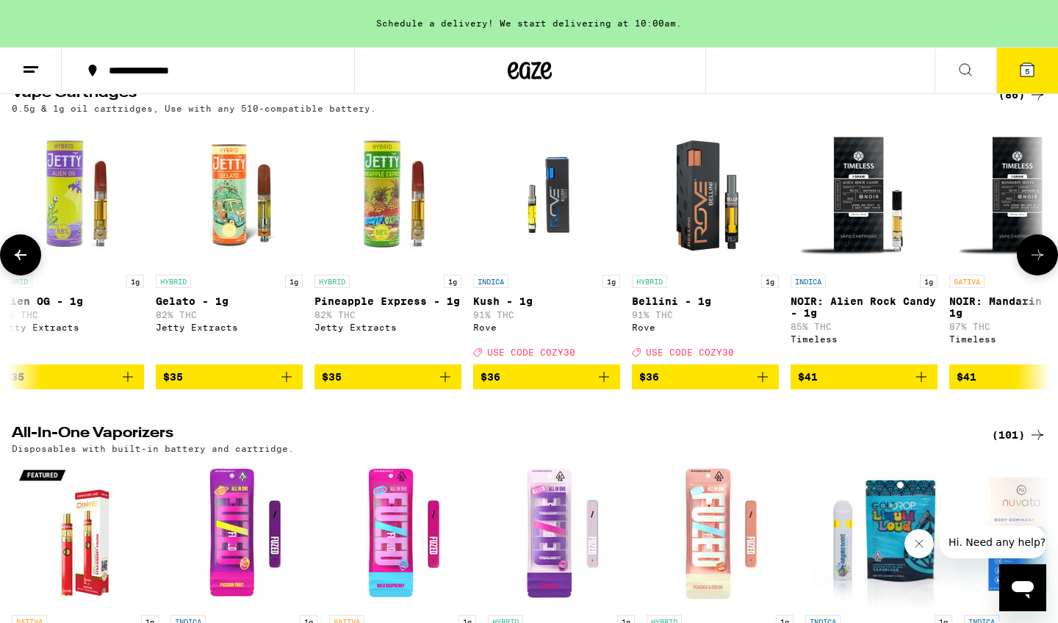
click at [1037, 264] on icon at bounding box center [1038, 255] width 18 height 18
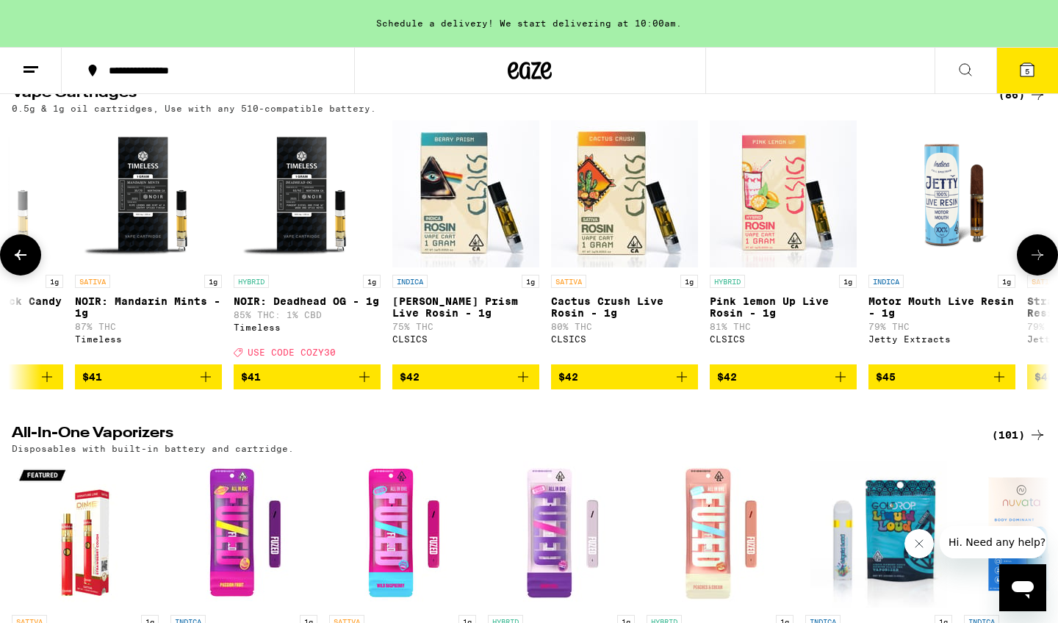
click at [1037, 264] on icon at bounding box center [1038, 255] width 18 height 18
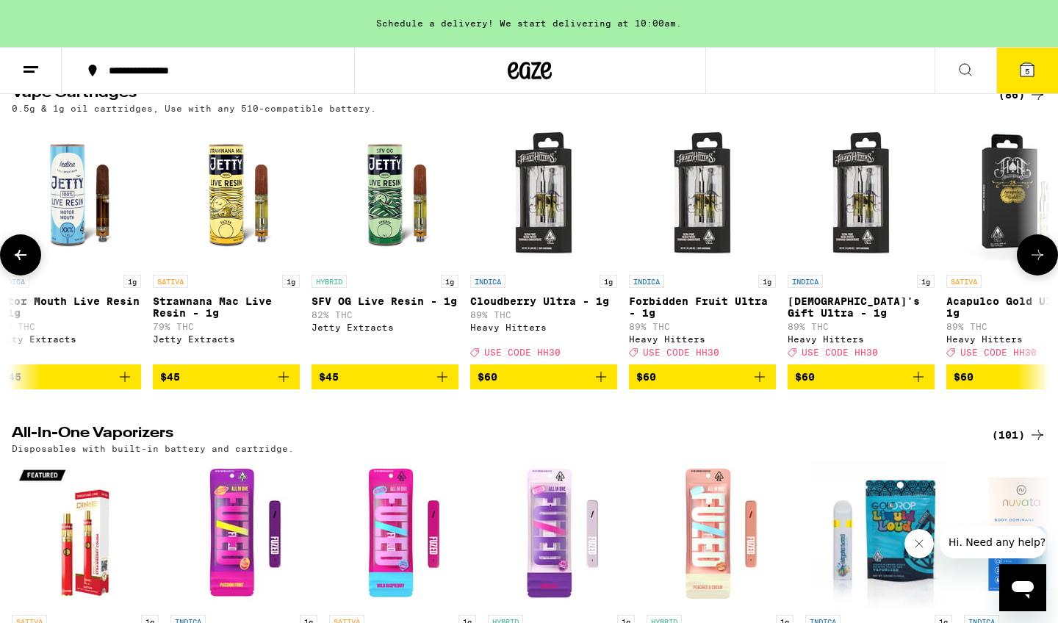
click at [1037, 264] on icon at bounding box center [1038, 255] width 18 height 18
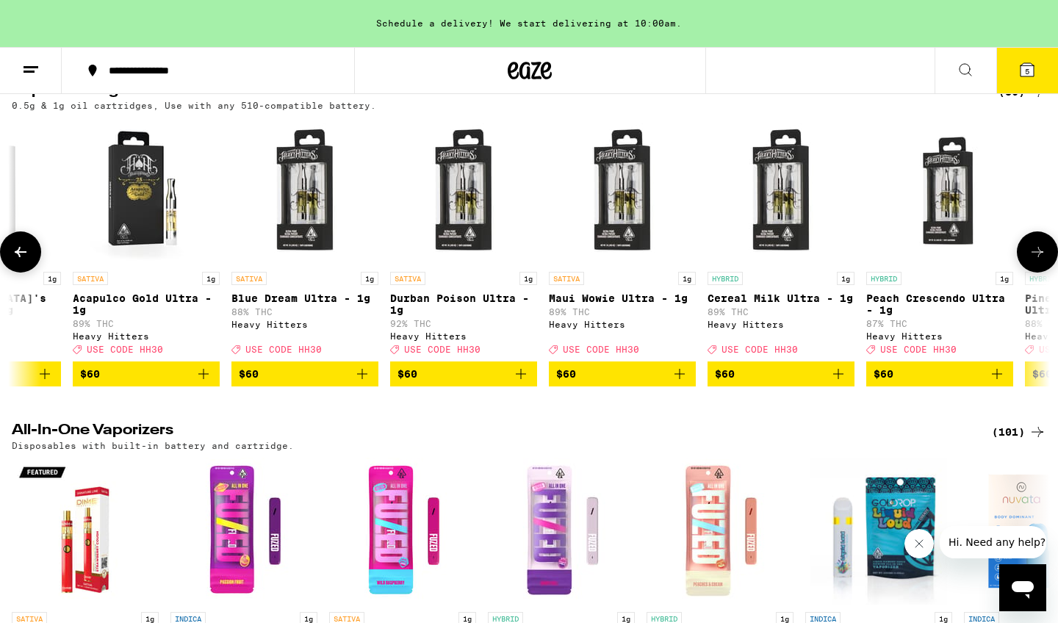
scroll to position [2528, 0]
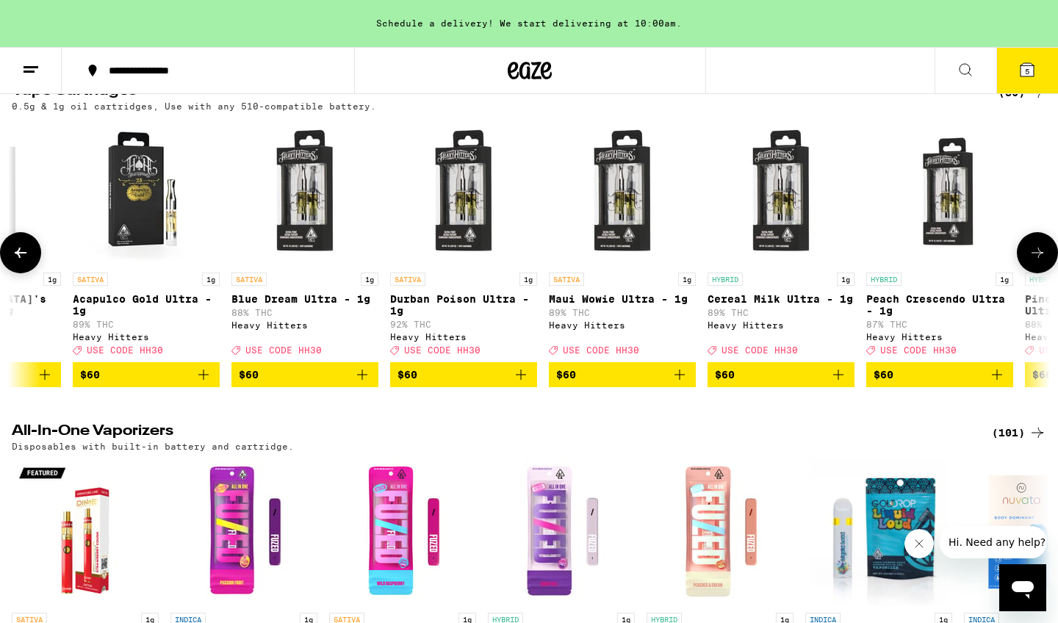
click at [205, 384] on icon "Add to bag" at bounding box center [204, 375] width 18 height 18
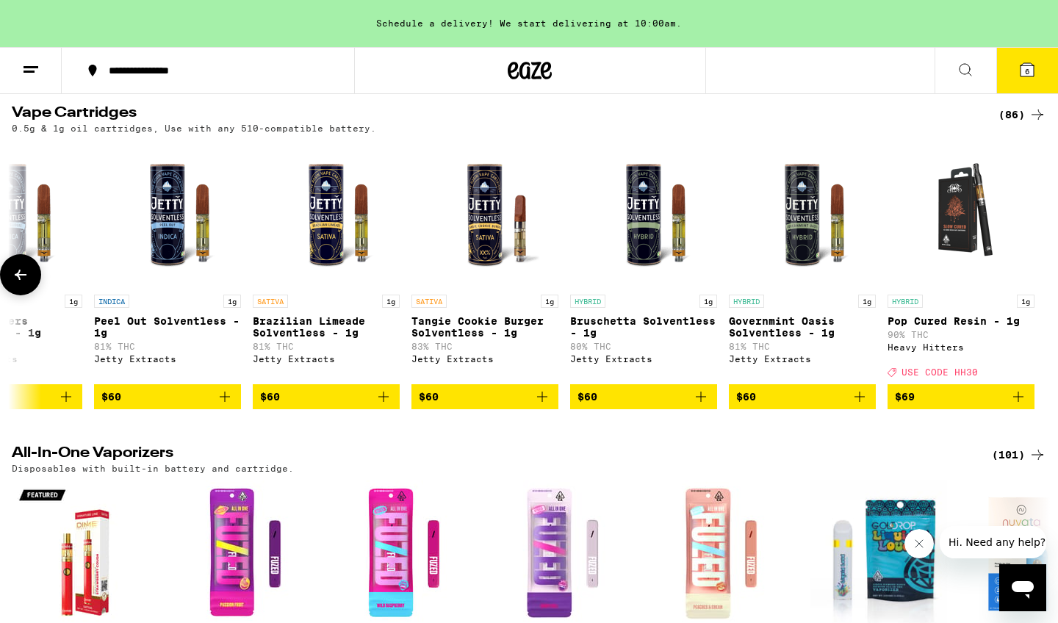
scroll to position [2505, 0]
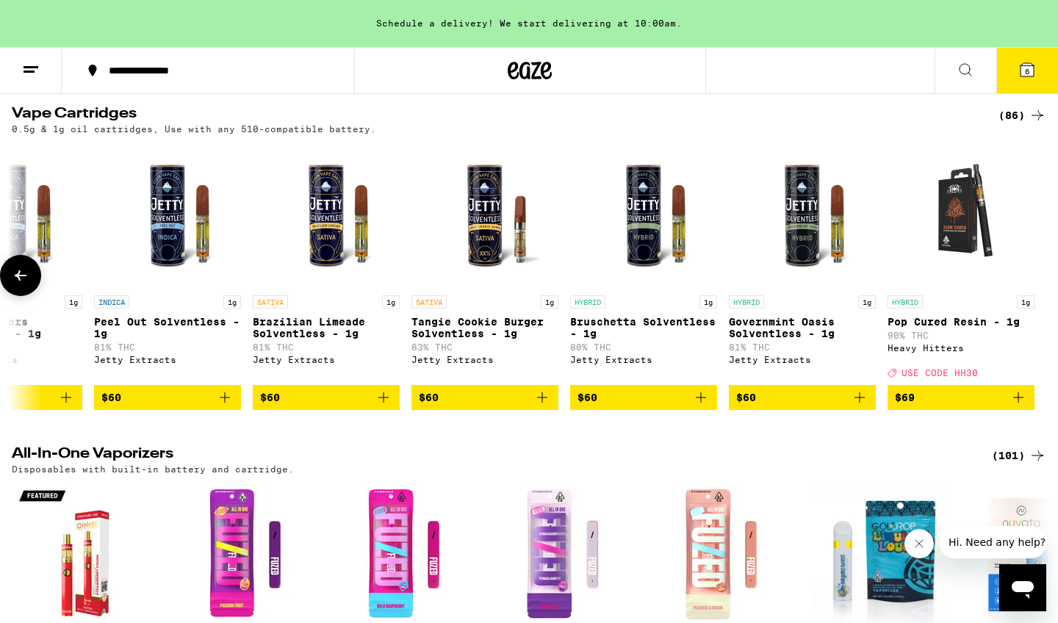
click at [24, 281] on icon at bounding box center [21, 275] width 12 height 10
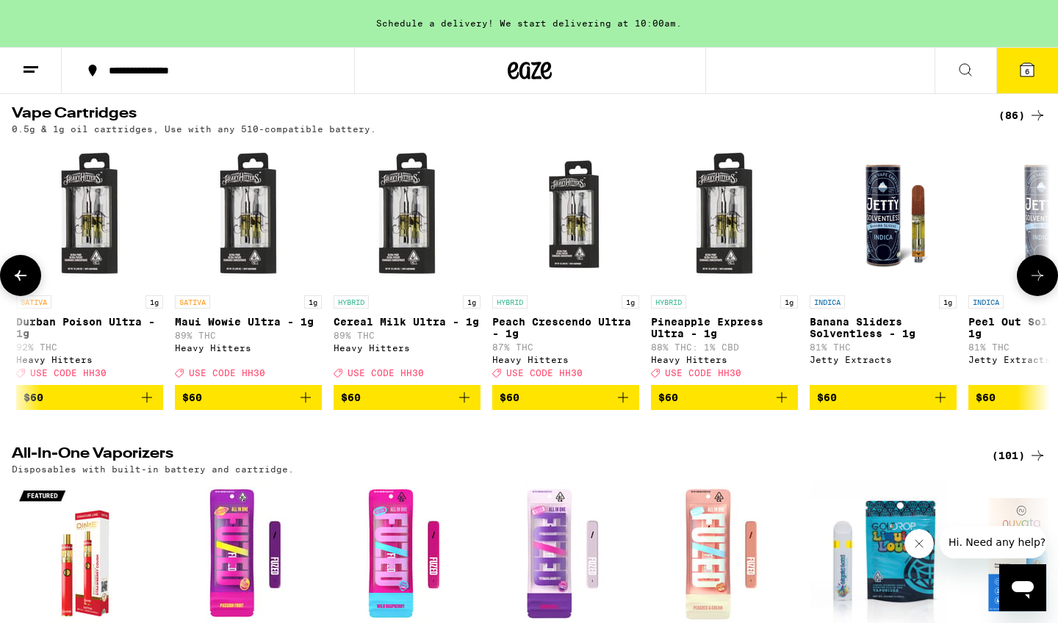
click at [24, 284] on icon at bounding box center [21, 276] width 18 height 18
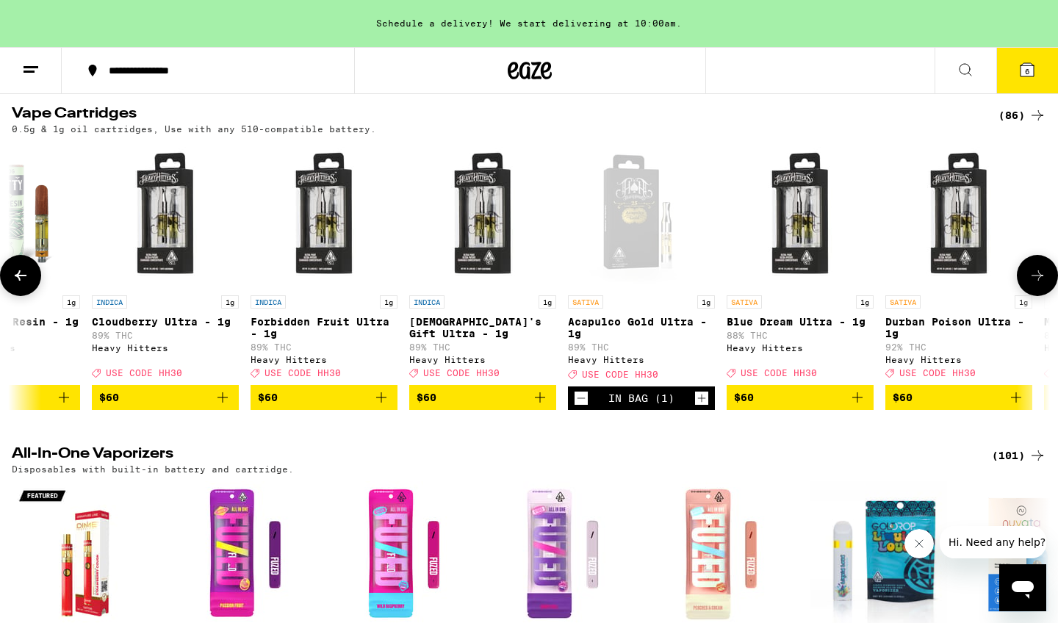
scroll to position [0, 10865]
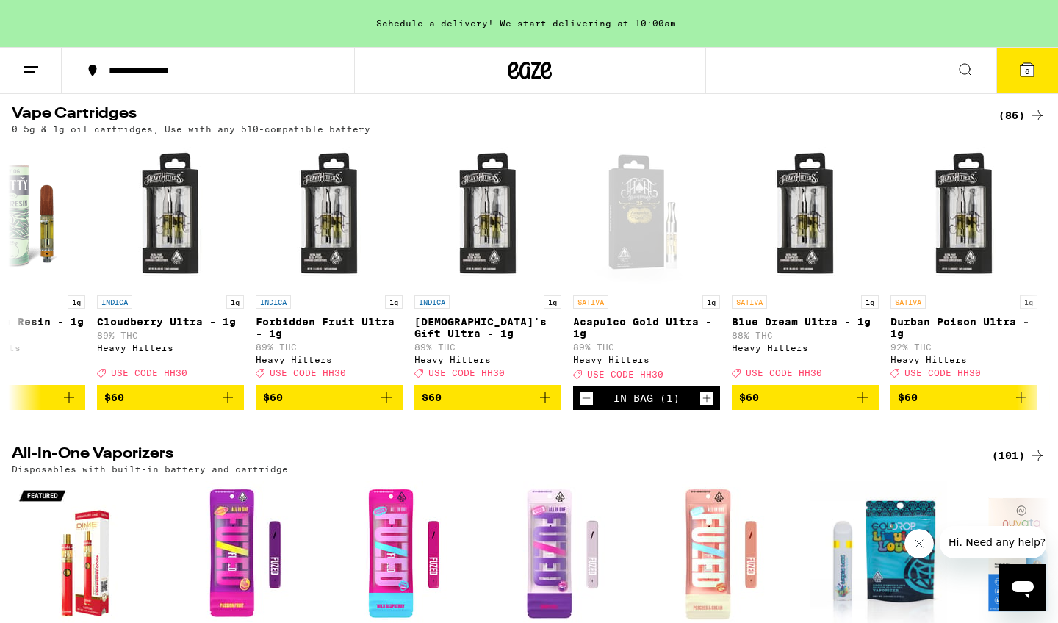
click at [1029, 69] on span "6" at bounding box center [1027, 71] width 4 height 9
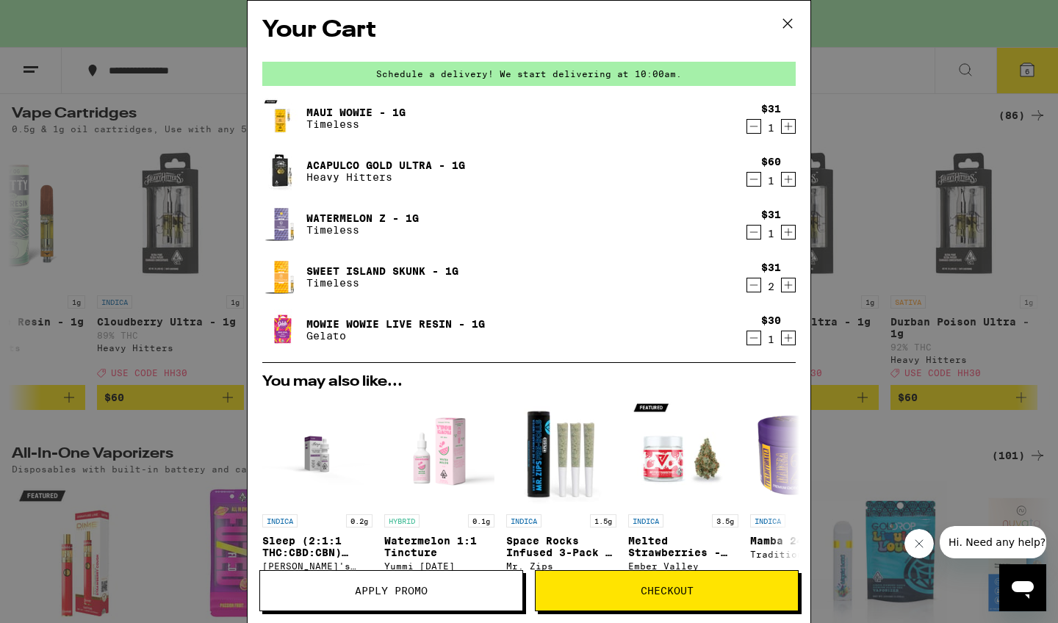
scroll to position [4, 0]
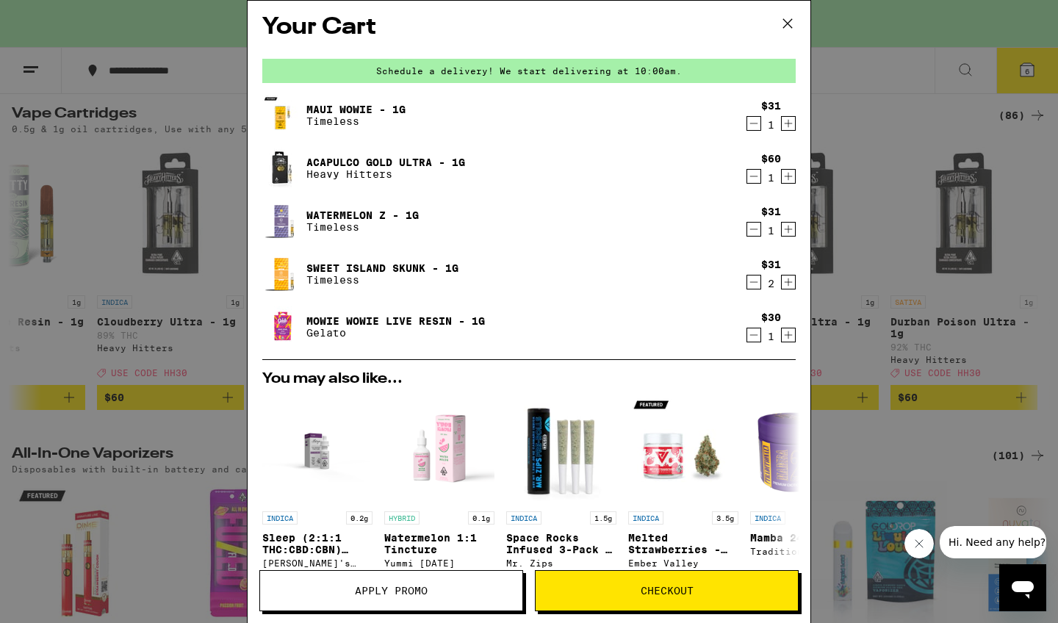
click at [753, 124] on icon "Decrement" at bounding box center [753, 124] width 13 height 18
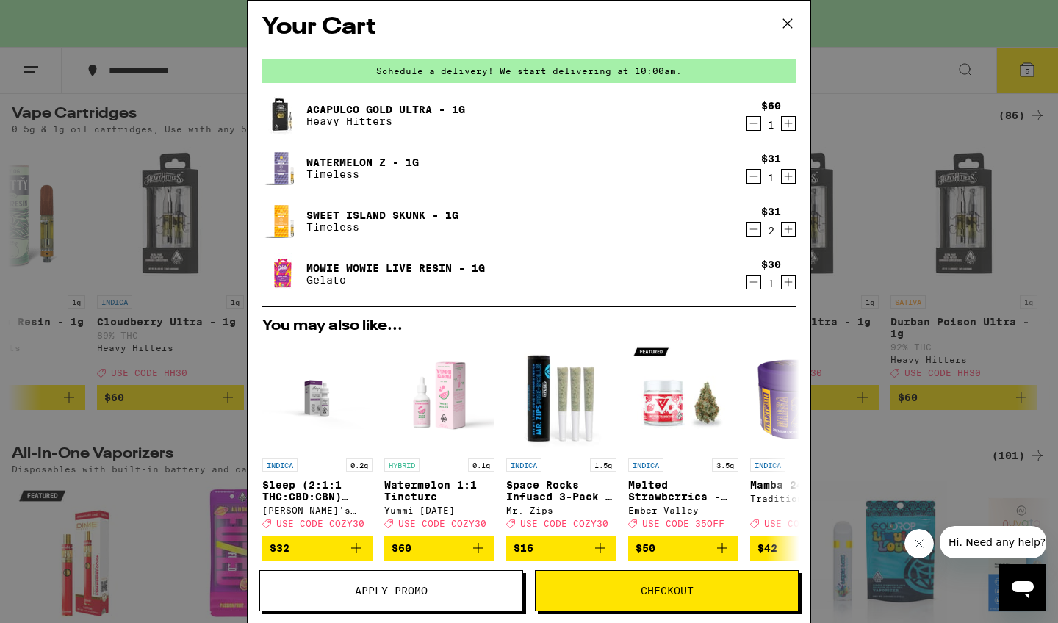
click at [641, 192] on div "Acapulco Gold Ultra - 1g Heavy Hitters $60 1 Watermelon Z - 1g Timeless $31 1 S…" at bounding box center [528, 201] width 533 height 212
click at [663, 590] on span "Checkout" at bounding box center [667, 591] width 53 height 10
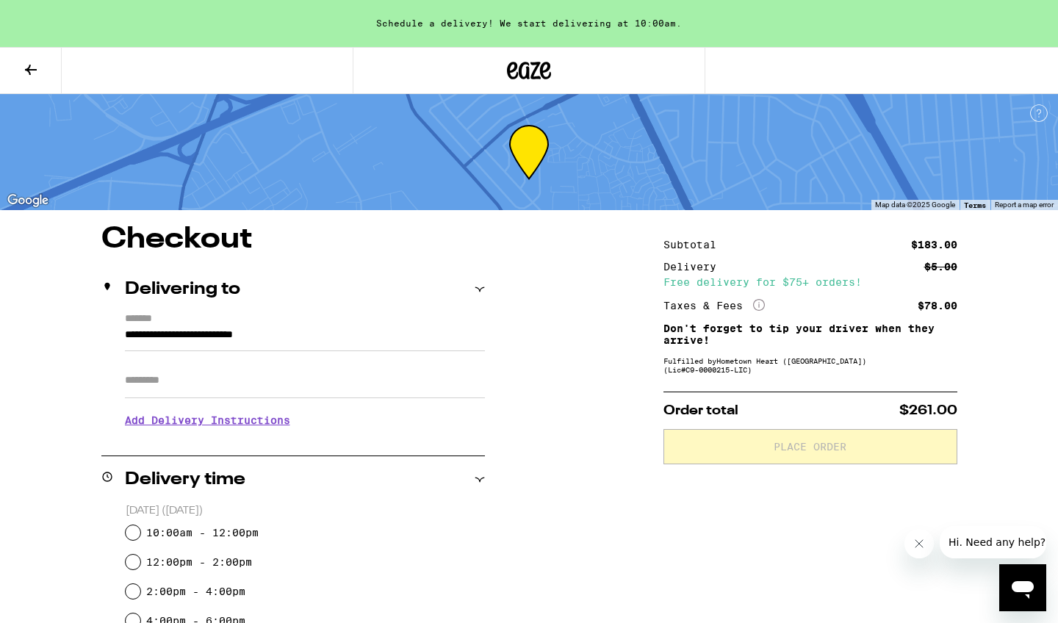
click at [29, 71] on icon at bounding box center [31, 70] width 12 height 10
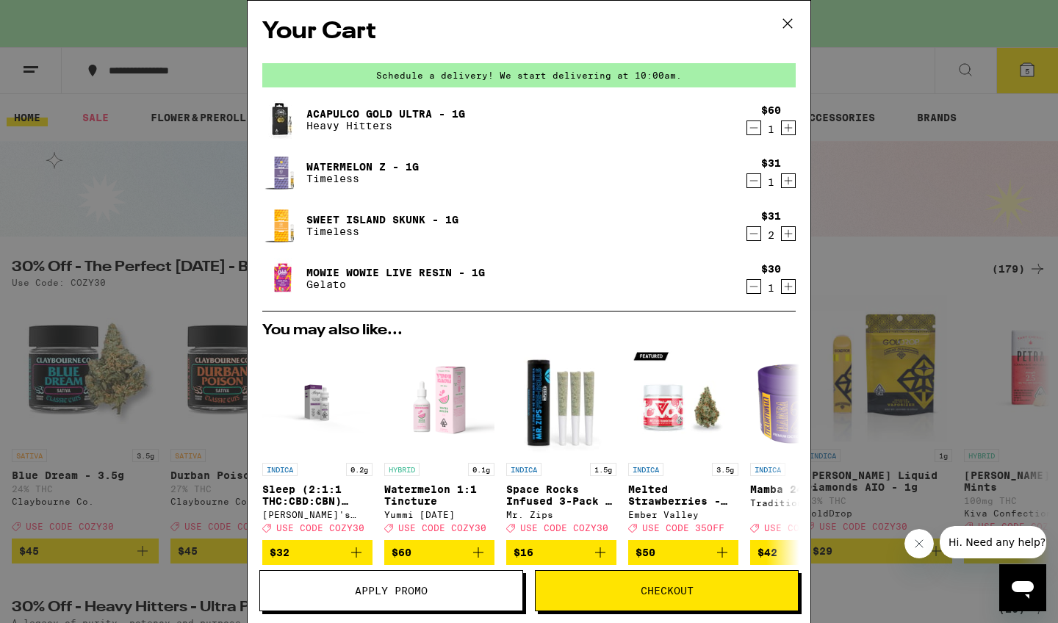
click at [752, 234] on icon "Decrement" at bounding box center [753, 234] width 13 height 18
click at [678, 590] on span "Checkout" at bounding box center [667, 591] width 53 height 10
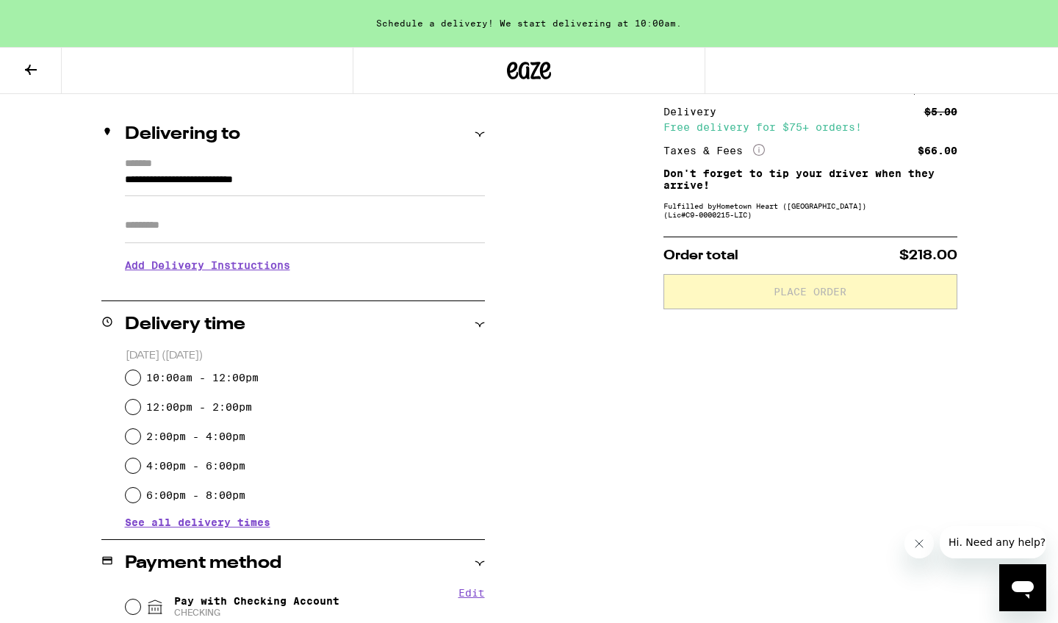
scroll to position [157, 0]
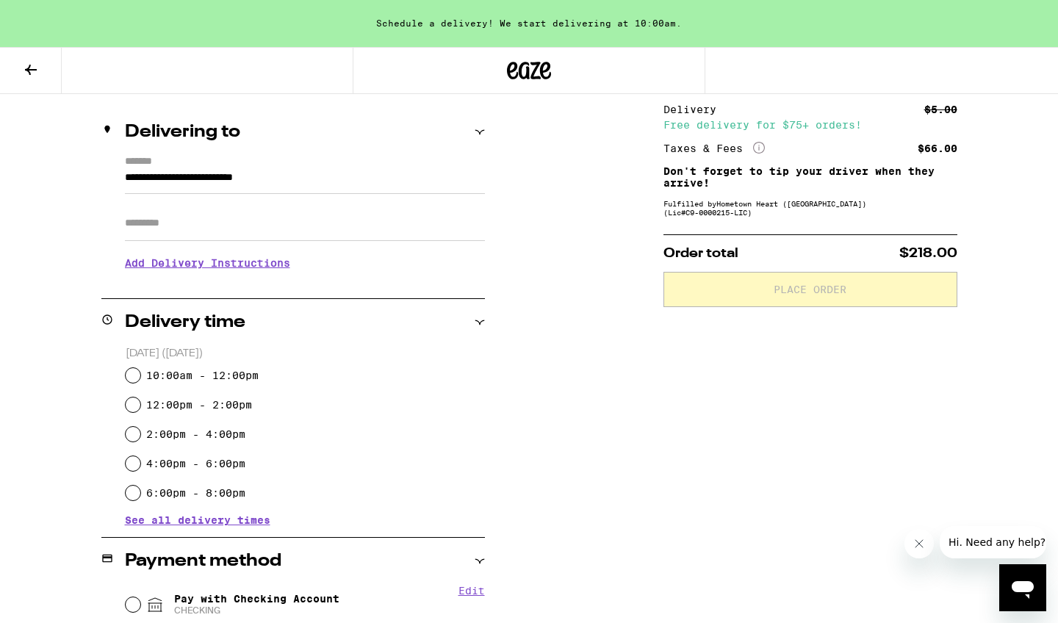
click at [130, 375] on input "10:00am - 12:00pm" at bounding box center [133, 375] width 15 height 15
radio input "true"
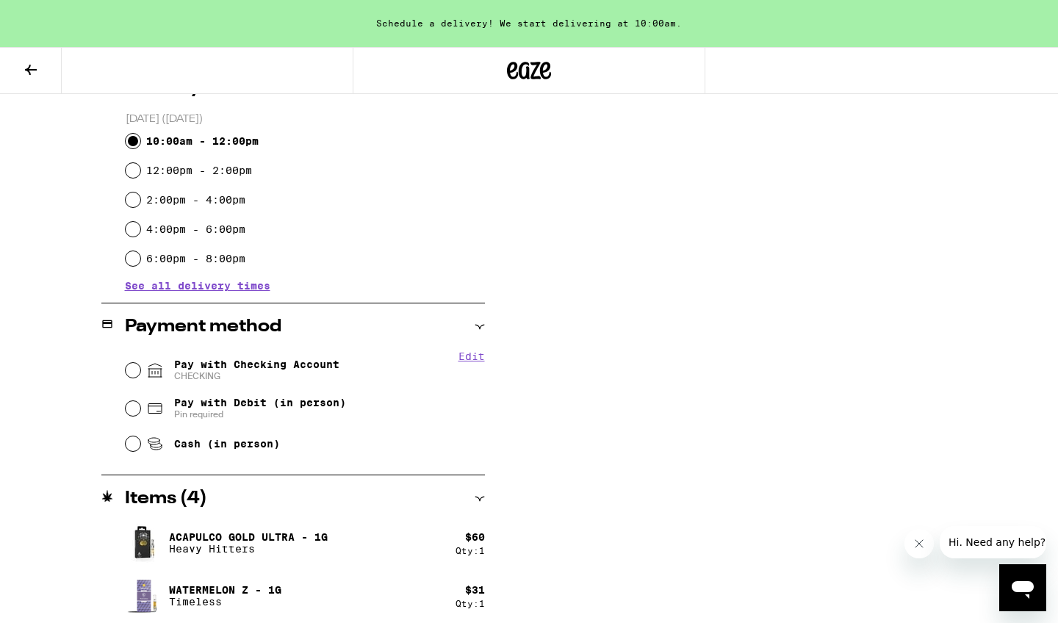
scroll to position [403, 0]
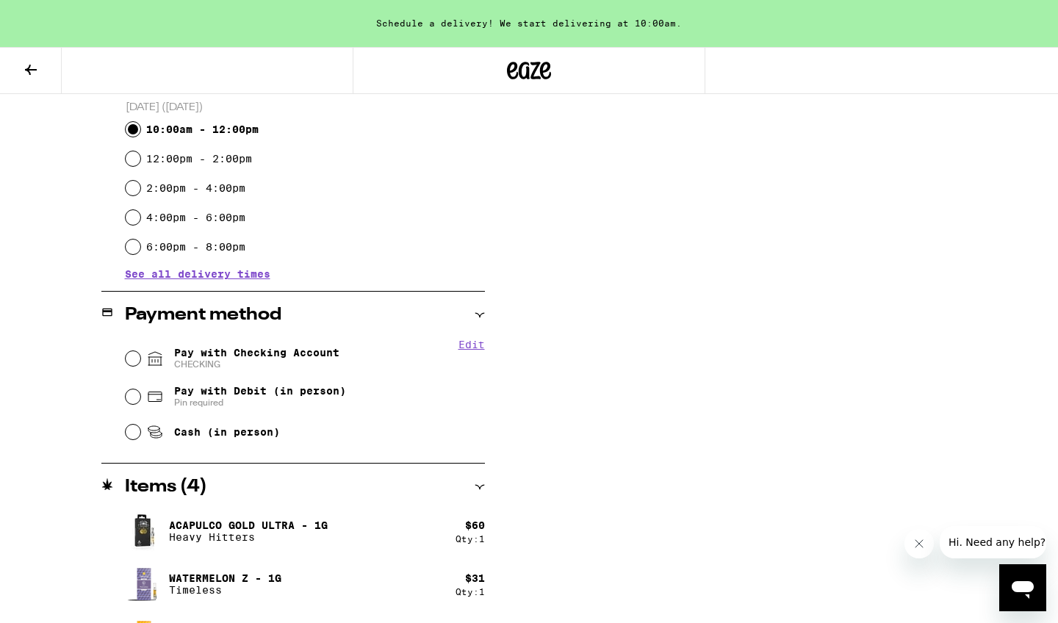
click at [130, 359] on input "Pay with Checking Account CHECKING" at bounding box center [133, 358] width 15 height 15
radio input "true"
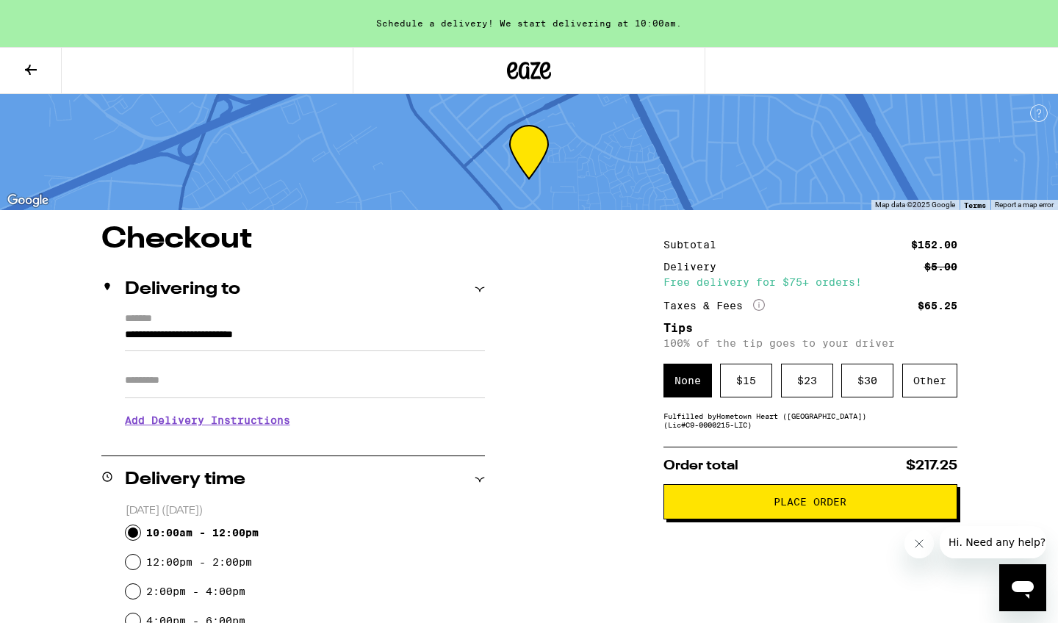
scroll to position [0, 0]
click at [929, 389] on div "Other" at bounding box center [929, 381] width 55 height 34
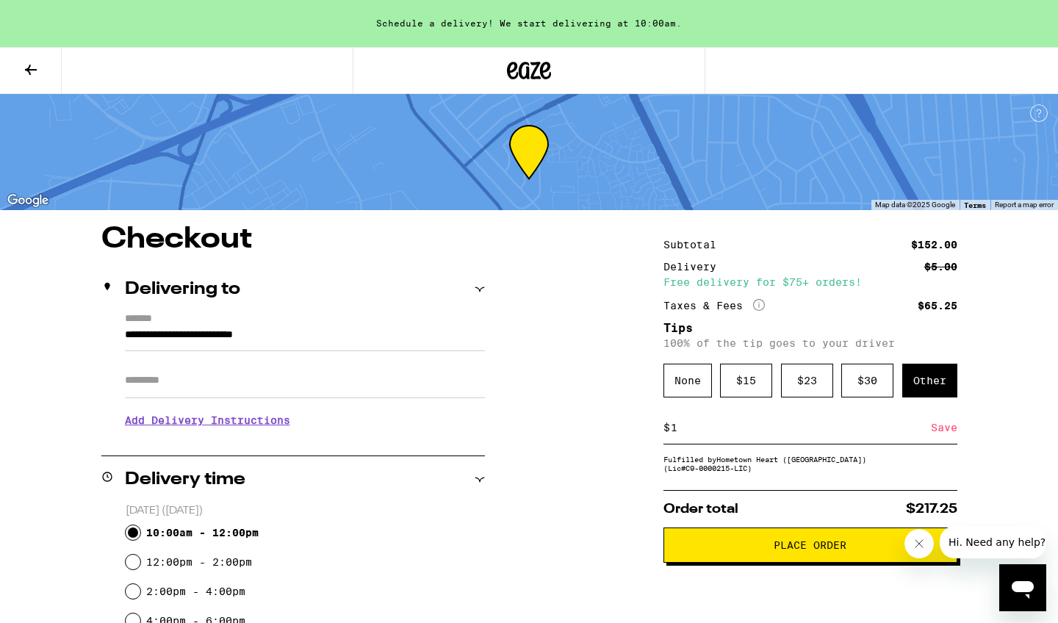
type input "10"
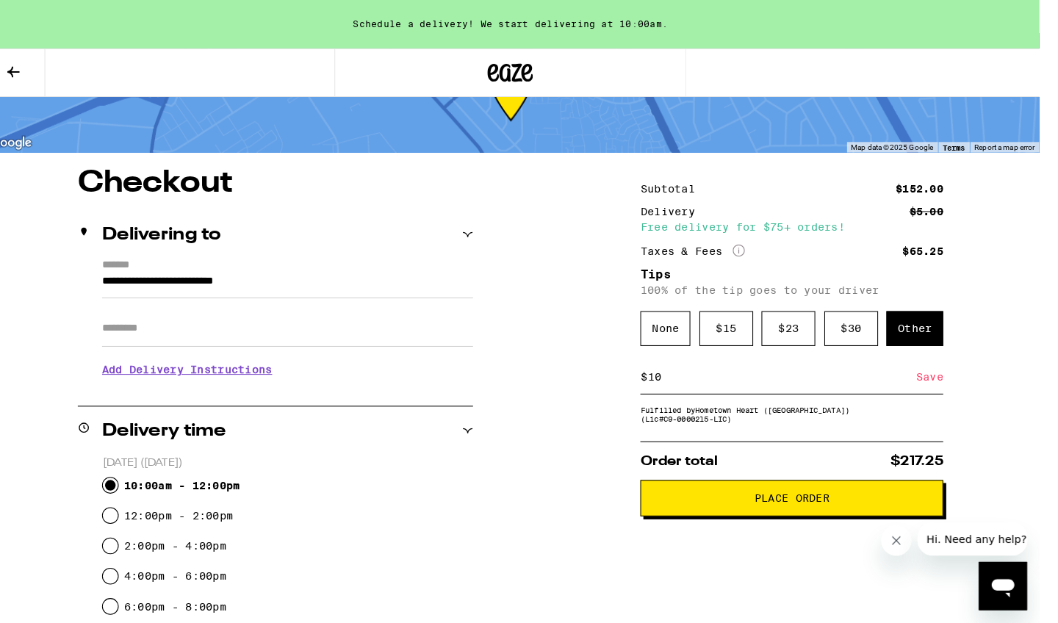
scroll to position [61, 0]
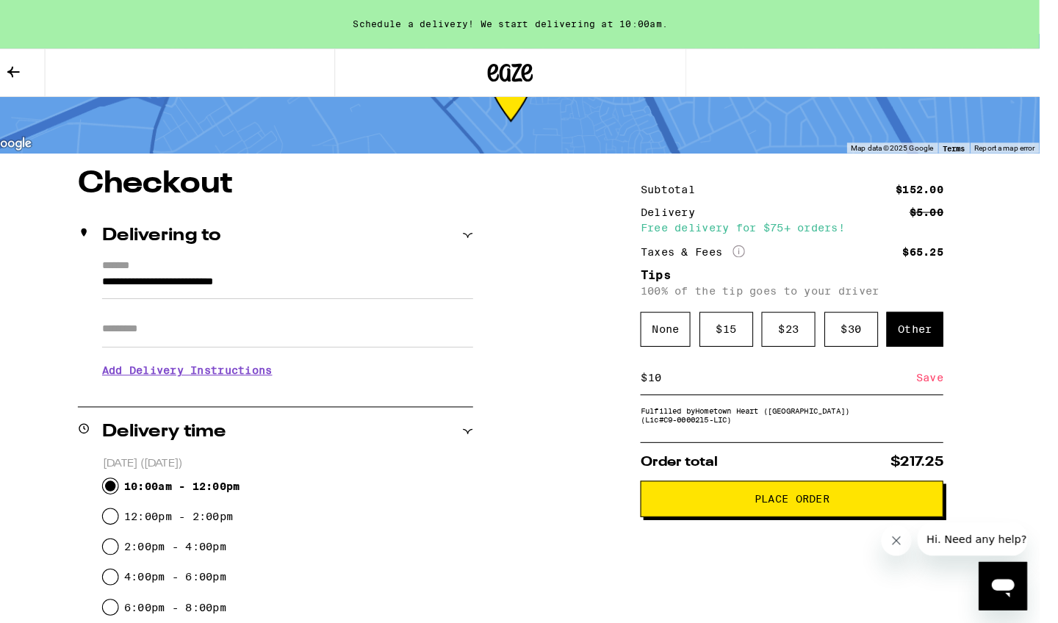
click at [773, 489] on span "Place Order" at bounding box center [786, 484] width 73 height 10
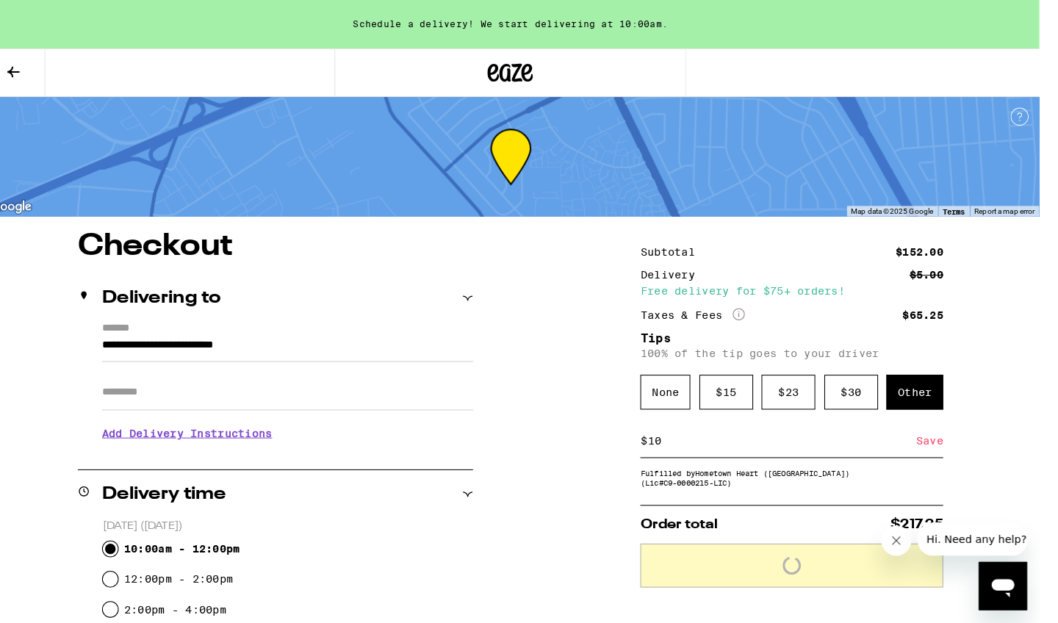
scroll to position [0, 0]
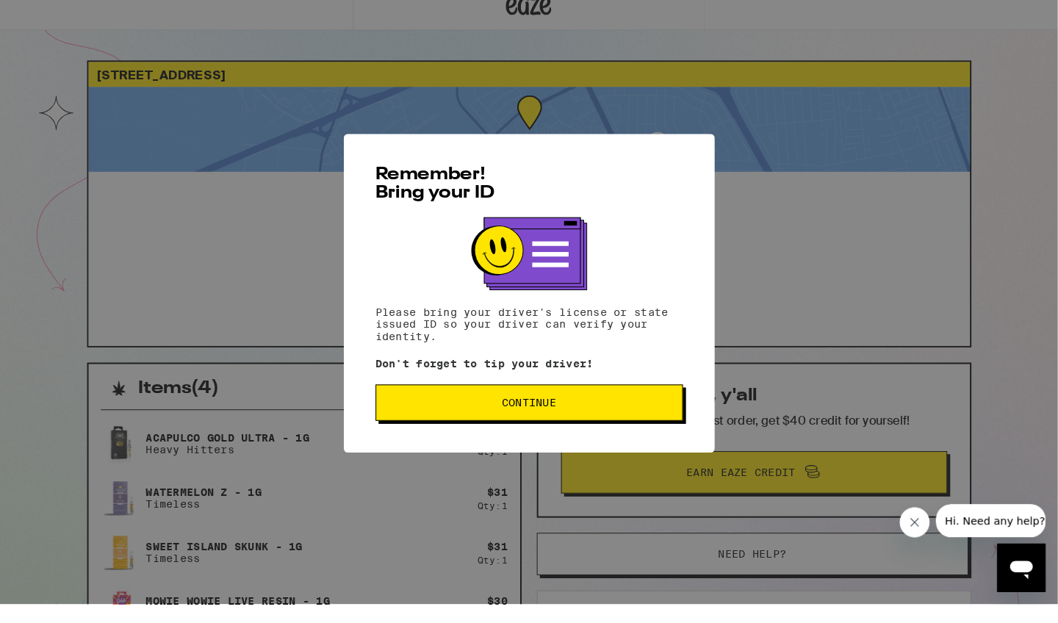
click at [540, 403] on span "Continue" at bounding box center [513, 408] width 53 height 10
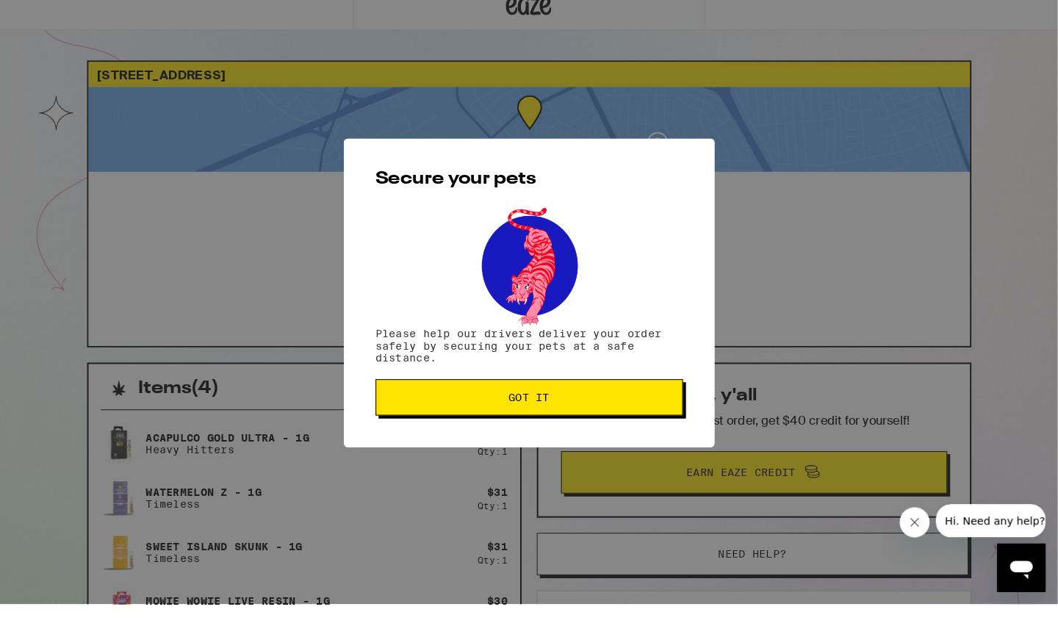
click at [550, 400] on span "Got it" at bounding box center [513, 403] width 273 height 10
